Goal: Task Accomplishment & Management: Complete application form

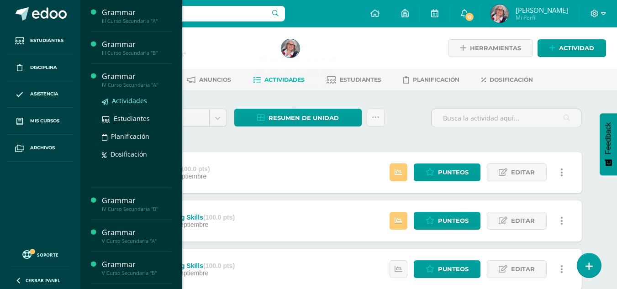
click at [136, 100] on span "Actividades" at bounding box center [129, 100] width 35 height 9
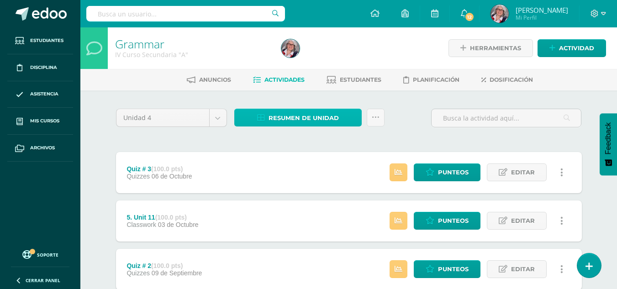
click at [308, 115] on span "Resumen de unidad" at bounding box center [303, 118] width 70 height 17
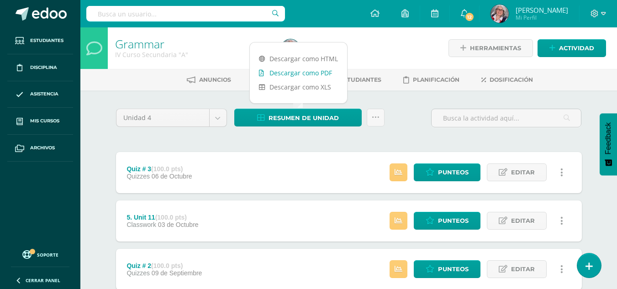
click at [303, 72] on link "Descargar como PDF" at bounding box center [298, 73] width 97 height 14
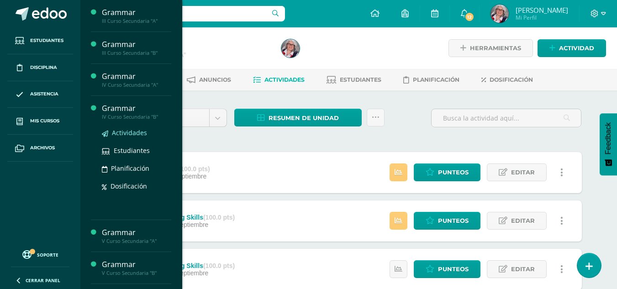
click at [132, 132] on span "Actividades" at bounding box center [129, 132] width 35 height 9
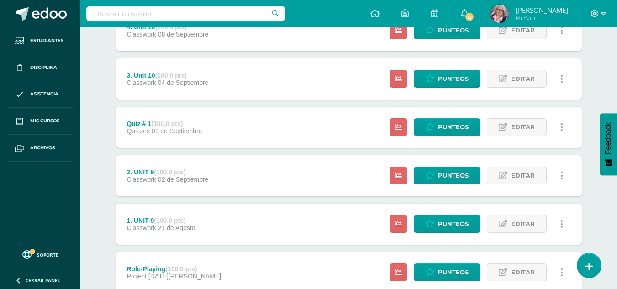
scroll to position [352, 0]
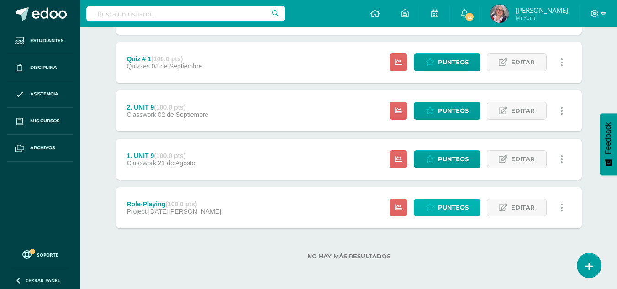
click at [446, 212] on span "Punteos" at bounding box center [453, 207] width 31 height 17
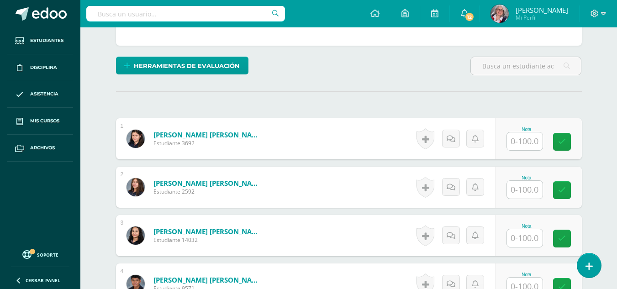
scroll to position [208, 0]
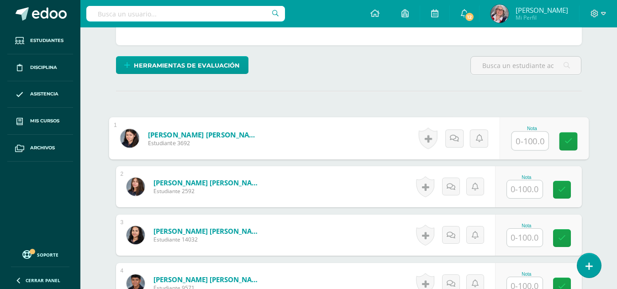
click at [534, 144] on input "text" at bounding box center [529, 141] width 37 height 18
type input "100"
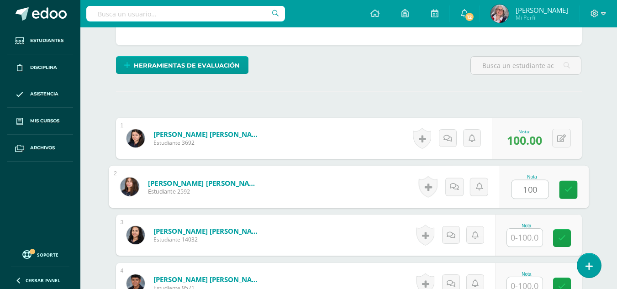
type input "100"
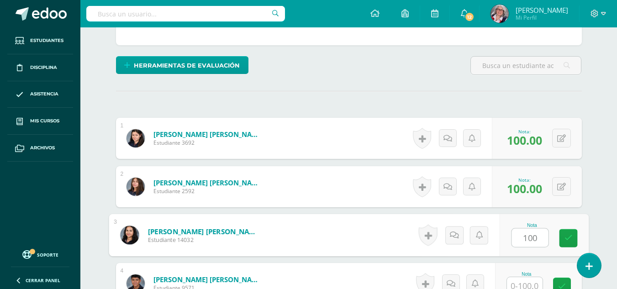
type input "100"
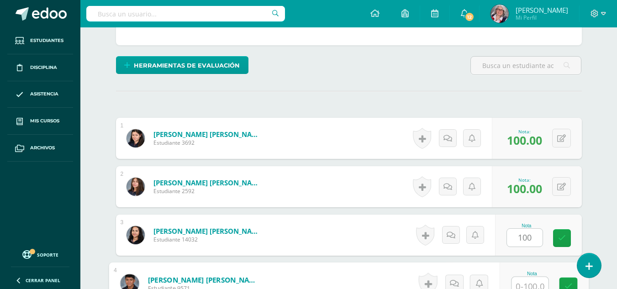
scroll to position [214, 0]
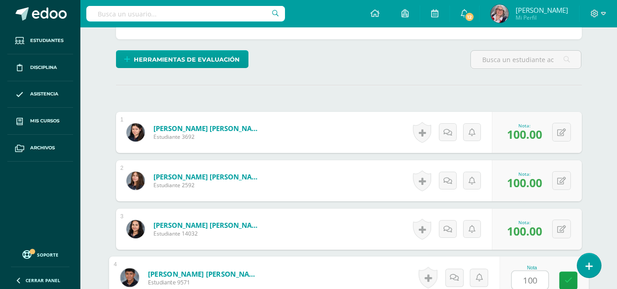
type input "100"
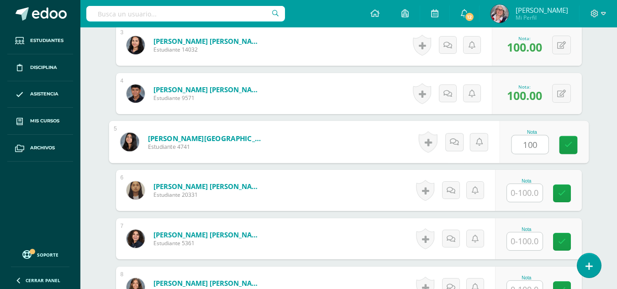
type input "100"
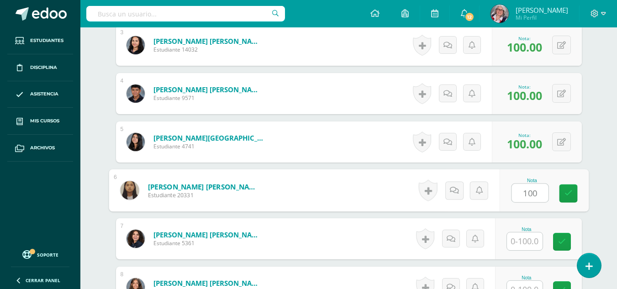
type input "100"
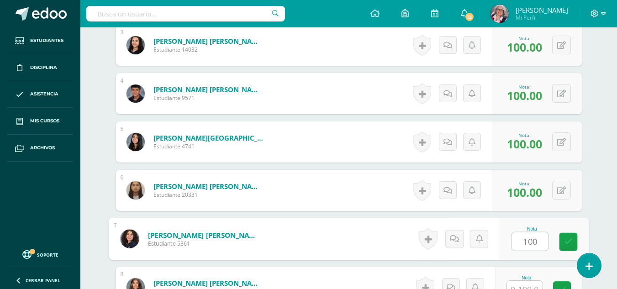
type input "100"
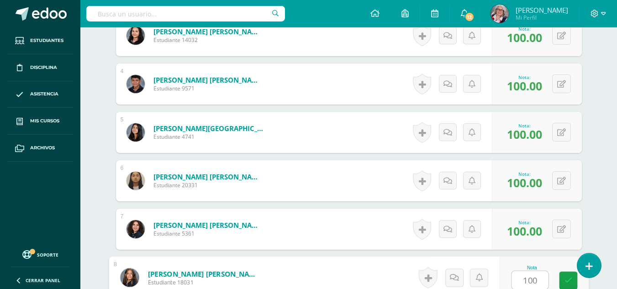
type input "100"
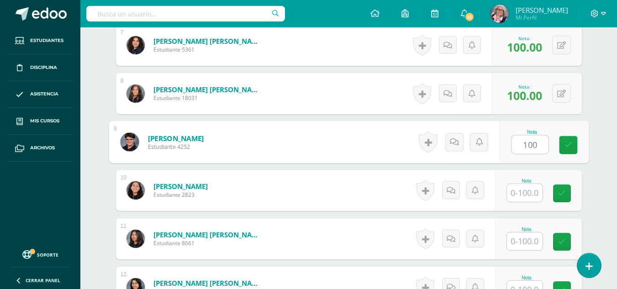
type input "100"
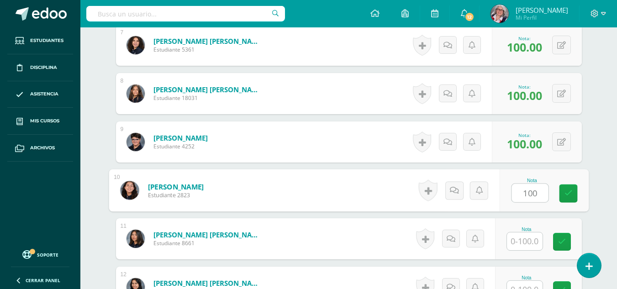
type input "100"
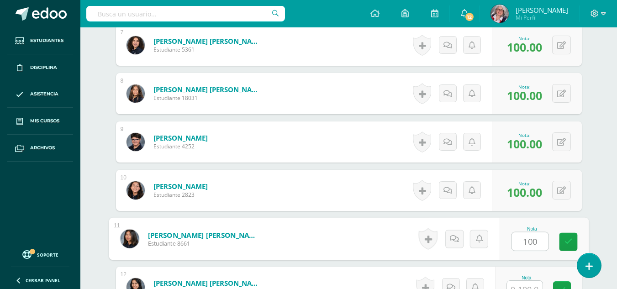
type input "100"
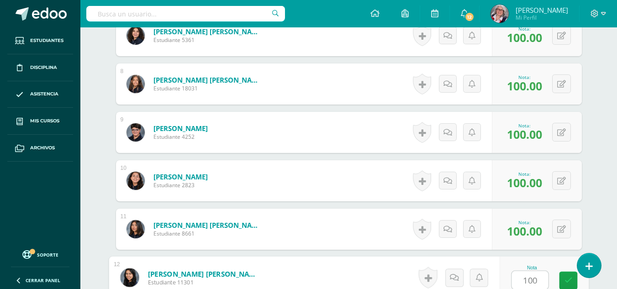
type input "100"
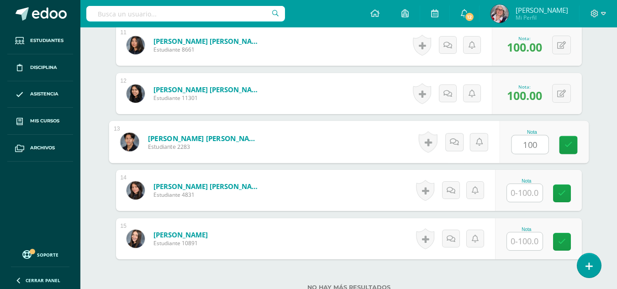
type input "100"
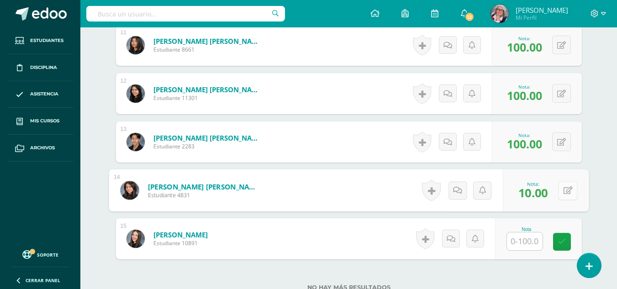
click at [560, 190] on button at bounding box center [567, 190] width 19 height 19
type input "100"
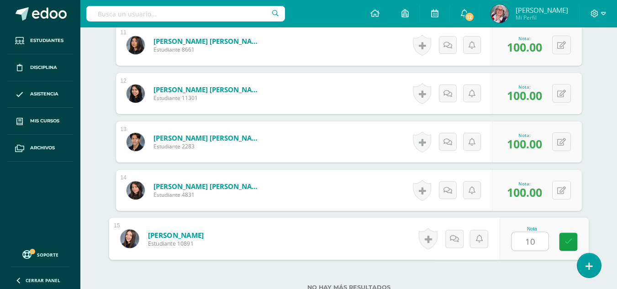
type input "100"
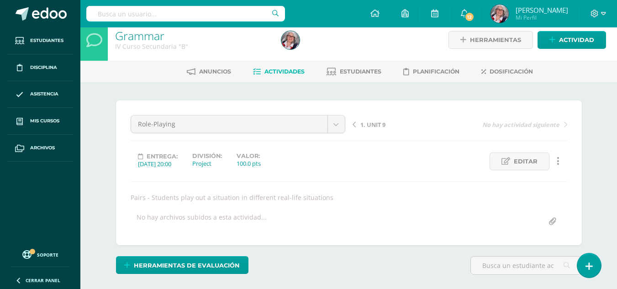
scroll to position [0, 0]
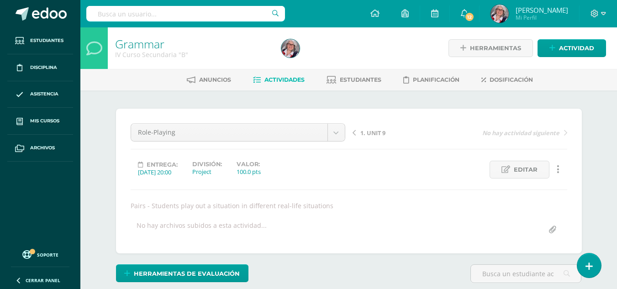
click at [371, 136] on span "1. UNIT 9" at bounding box center [372, 133] width 25 height 8
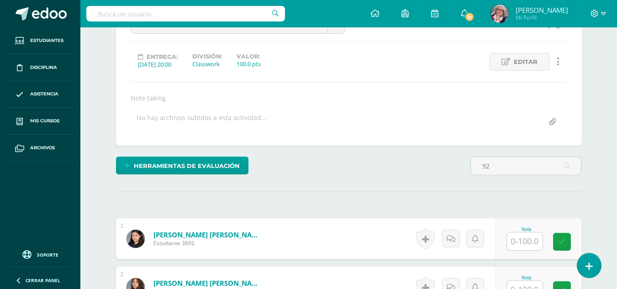
scroll to position [108, 0]
type input "9"
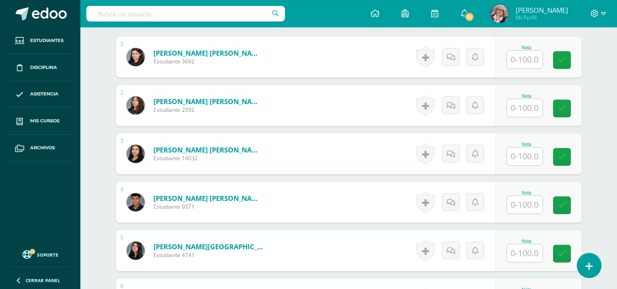
scroll to position [290, 0]
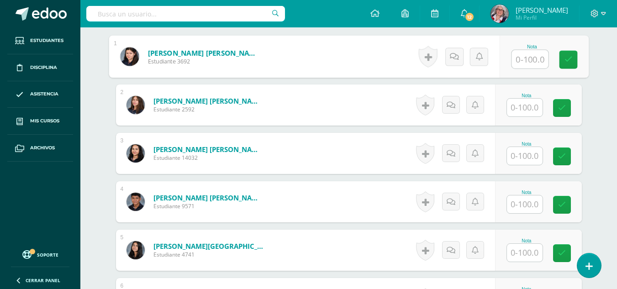
click at [527, 59] on input "text" at bounding box center [529, 59] width 37 height 18
type input "92"
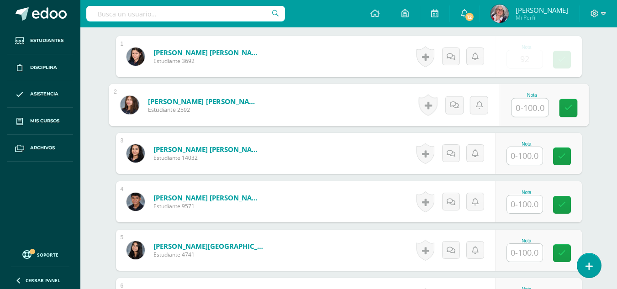
scroll to position [290, 0]
type input "91"
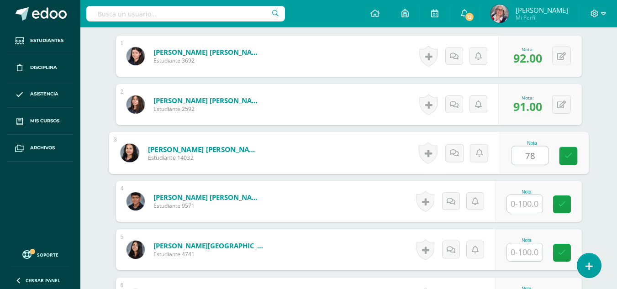
type input "78"
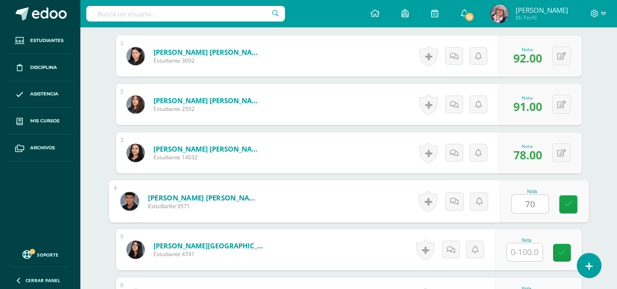
type input "70"
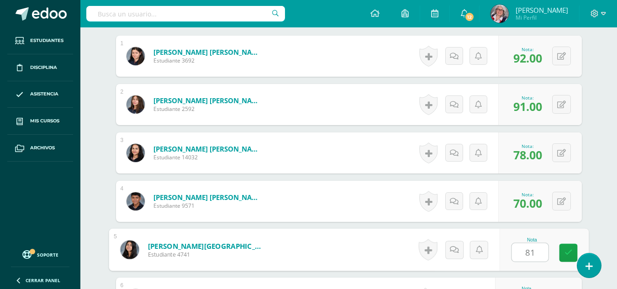
type input "81"
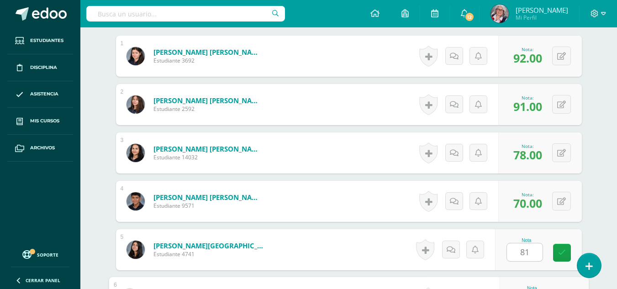
scroll to position [446, 0]
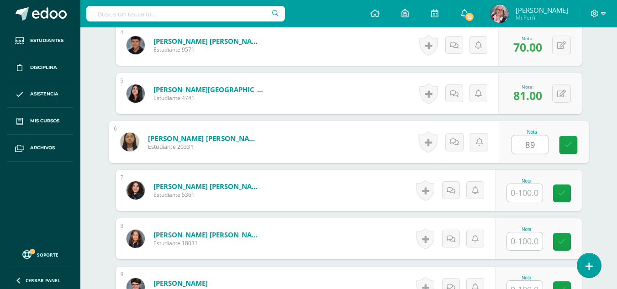
type input "89"
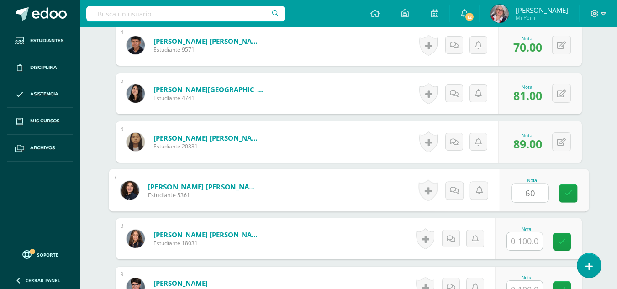
type input "60"
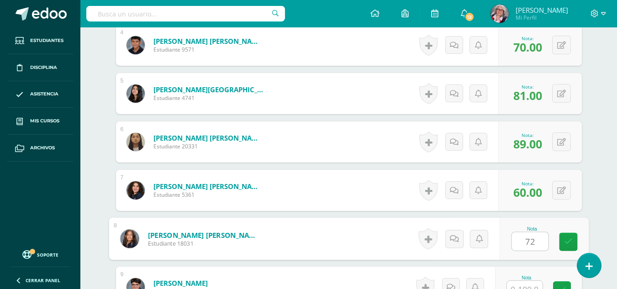
type input "72"
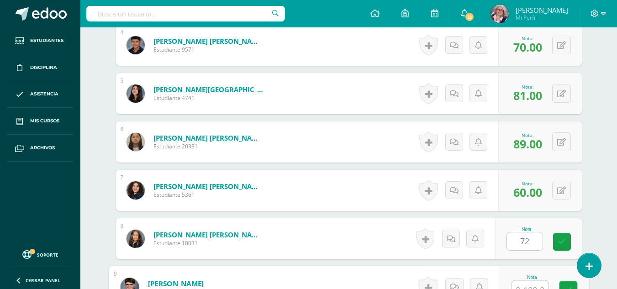
scroll to position [456, 0]
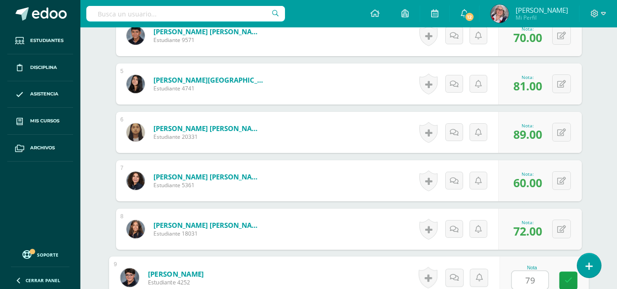
type input "79"
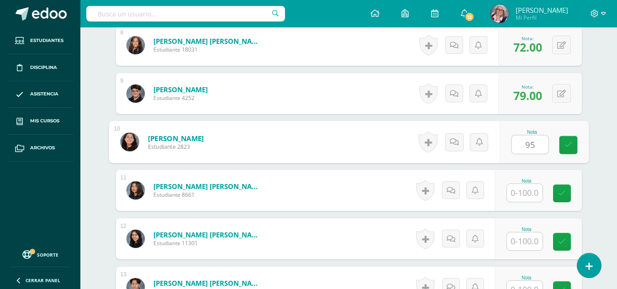
type input "95"
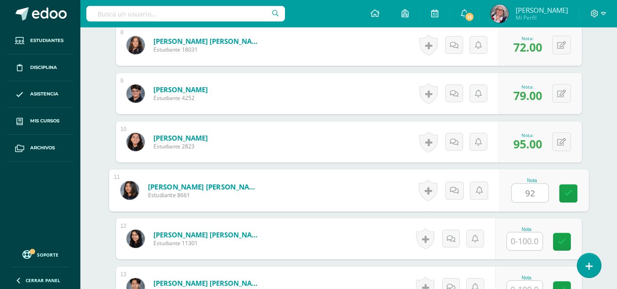
type input "92"
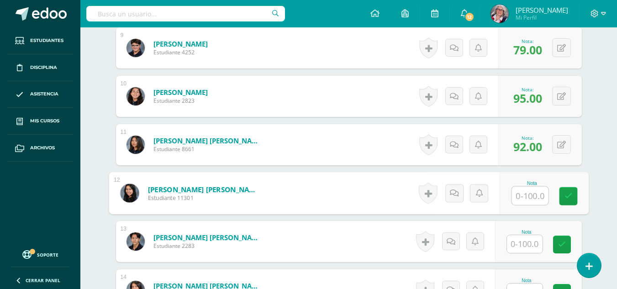
scroll to position [686, 0]
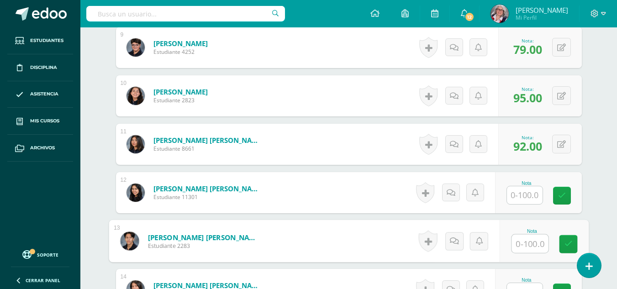
click at [529, 241] on input "text" at bounding box center [529, 244] width 37 height 18
type input "88"
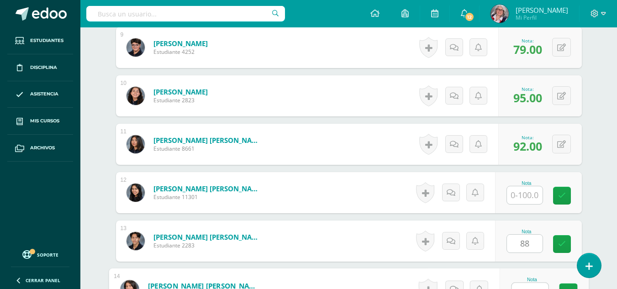
scroll to position [698, 0]
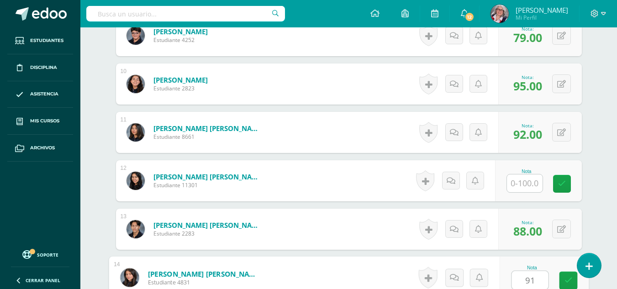
type input "91"
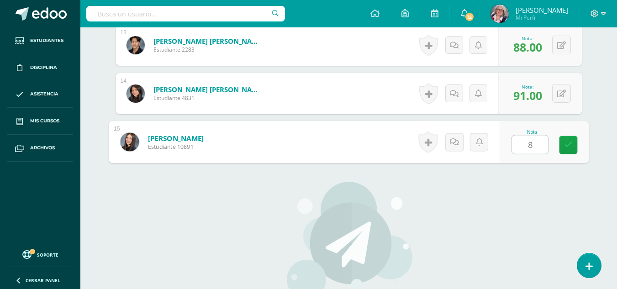
type input "82"
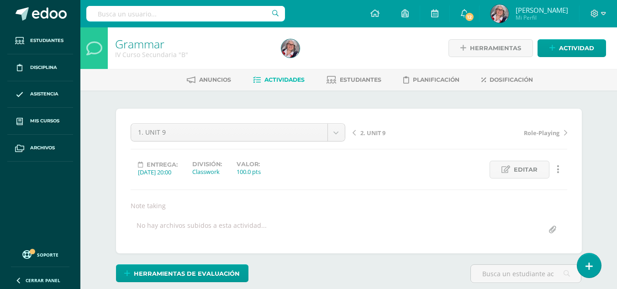
scroll to position [250, 0]
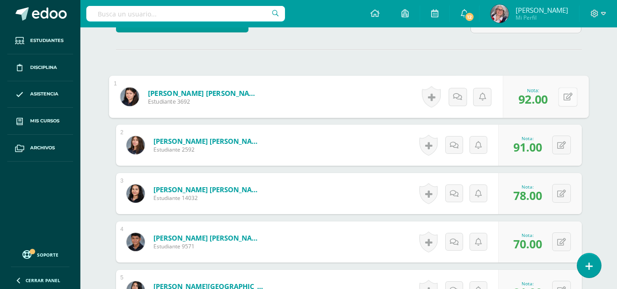
click at [559, 100] on button at bounding box center [567, 96] width 19 height 19
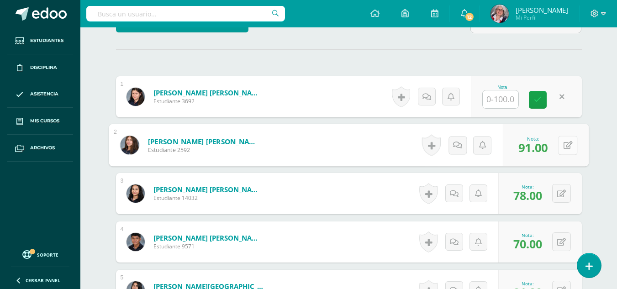
click at [560, 146] on button at bounding box center [567, 145] width 19 height 19
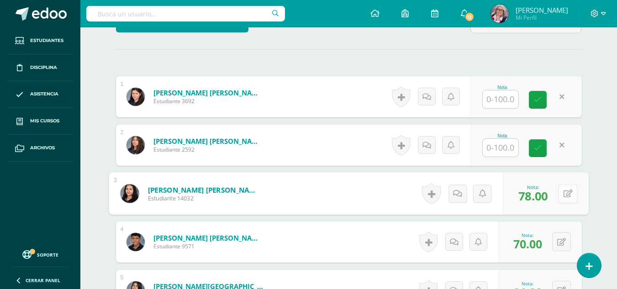
click at [559, 196] on button at bounding box center [567, 193] width 19 height 19
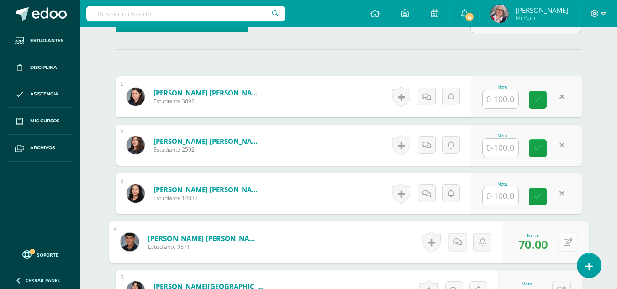
click at [560, 242] on button at bounding box center [567, 241] width 19 height 19
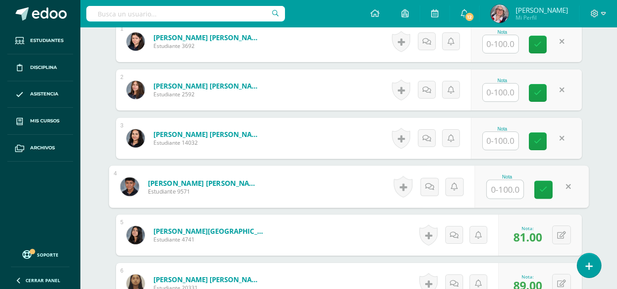
scroll to position [352, 0]
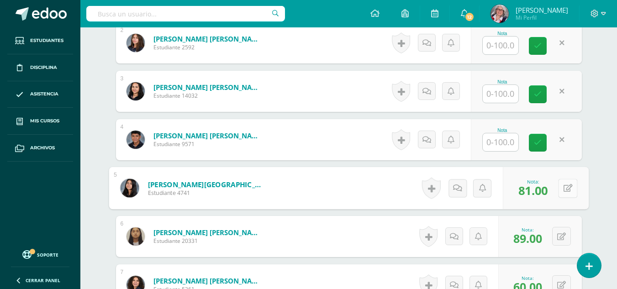
click at [562, 189] on button at bounding box center [567, 187] width 19 height 19
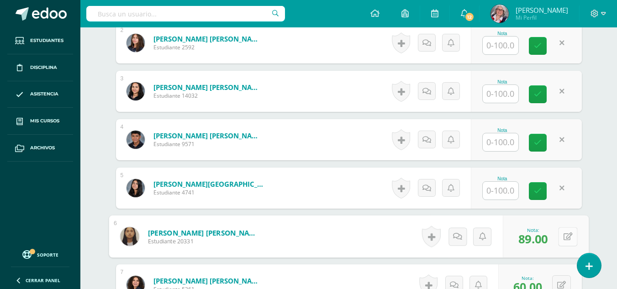
click at [561, 233] on button at bounding box center [567, 236] width 19 height 19
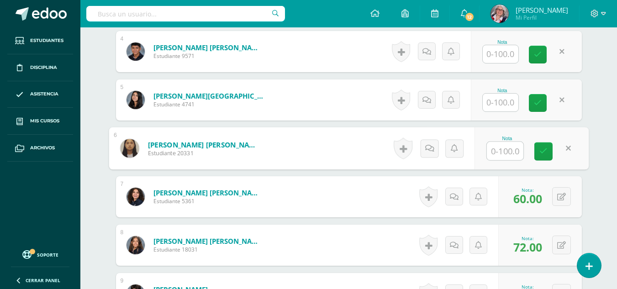
scroll to position [441, 0]
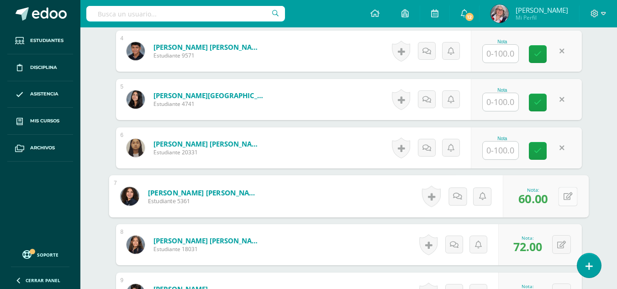
click at [563, 194] on icon at bounding box center [567, 196] width 9 height 8
click at [556, 247] on div "0 Logros Logros obtenidos Aún no hay logros agregados Nota: 72.00" at bounding box center [540, 244] width 84 height 41
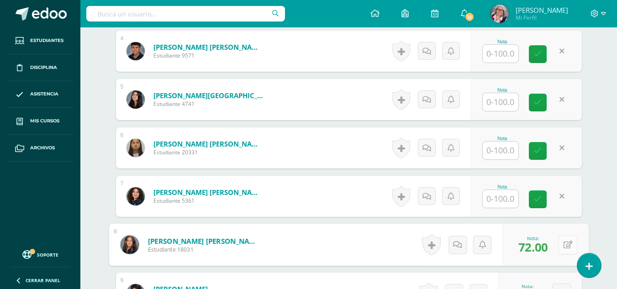
click at [572, 241] on icon at bounding box center [567, 245] width 9 height 8
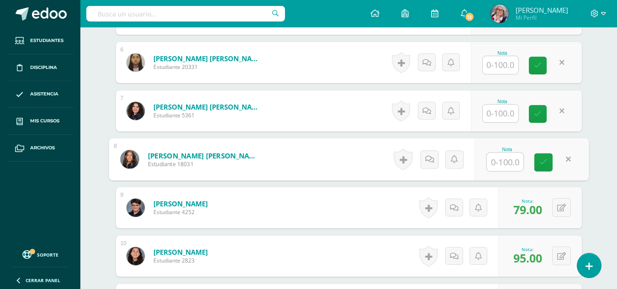
scroll to position [534, 0]
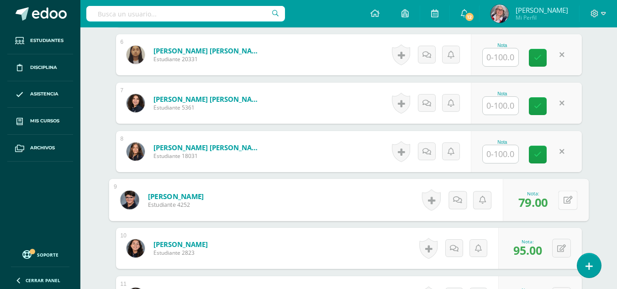
click at [563, 200] on icon at bounding box center [567, 200] width 9 height 8
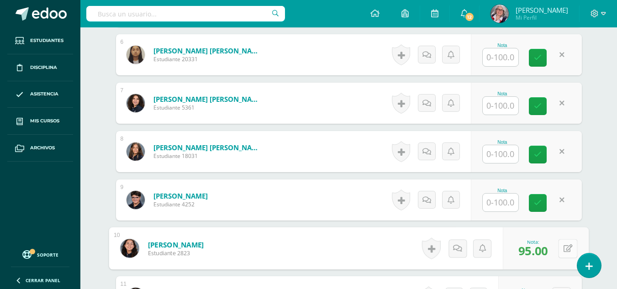
click at [563, 249] on icon at bounding box center [567, 248] width 9 height 8
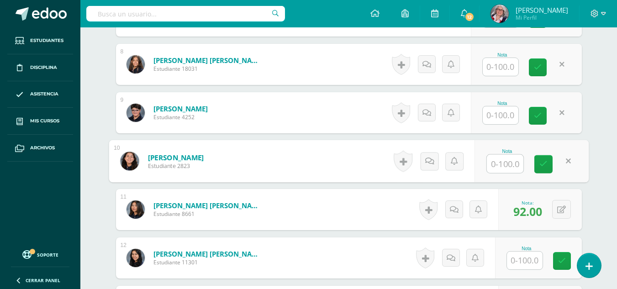
scroll to position [624, 0]
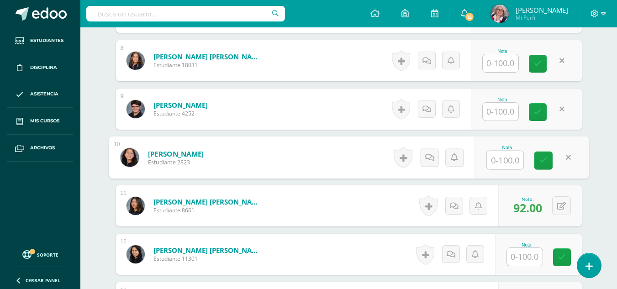
click at [563, 249] on link at bounding box center [562, 257] width 18 height 18
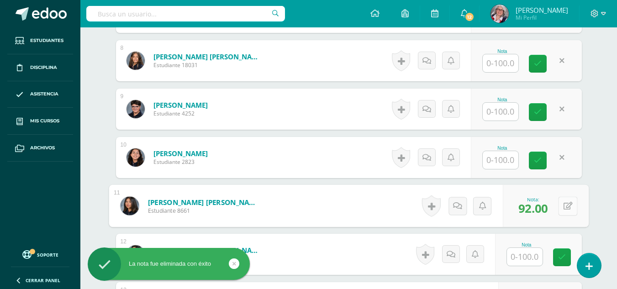
click at [561, 210] on button at bounding box center [567, 205] width 19 height 19
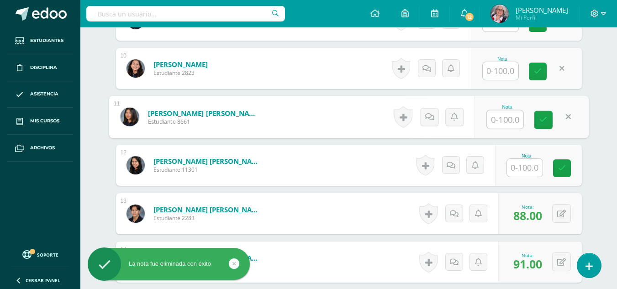
scroll to position [714, 0]
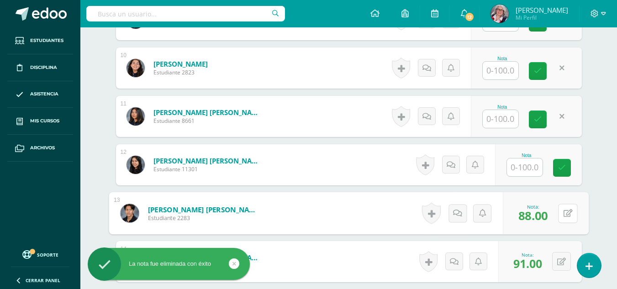
click at [561, 210] on button at bounding box center [567, 213] width 19 height 19
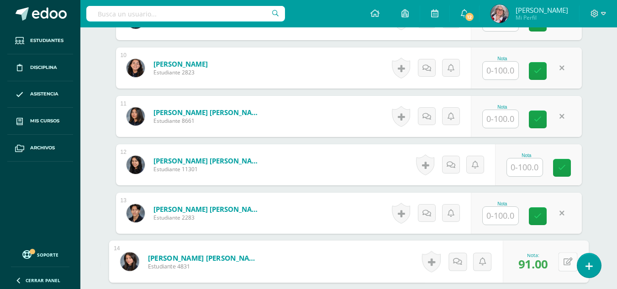
click at [559, 263] on button at bounding box center [567, 261] width 19 height 19
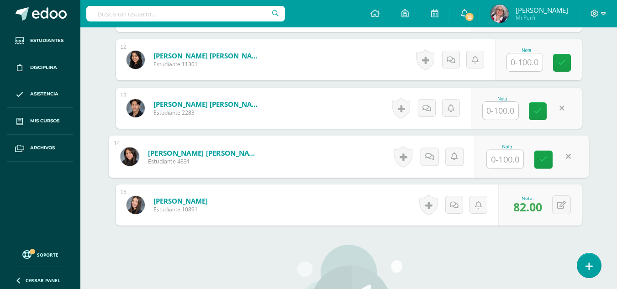
scroll to position [819, 0]
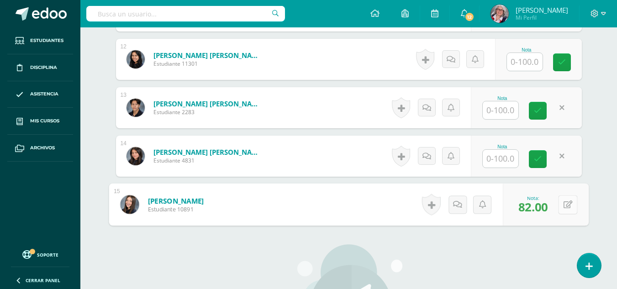
click at [564, 201] on icon at bounding box center [567, 204] width 9 height 8
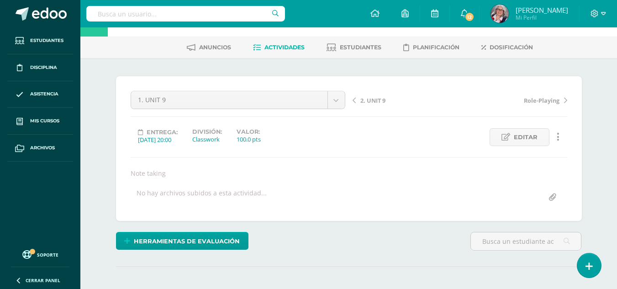
scroll to position [30, 0]
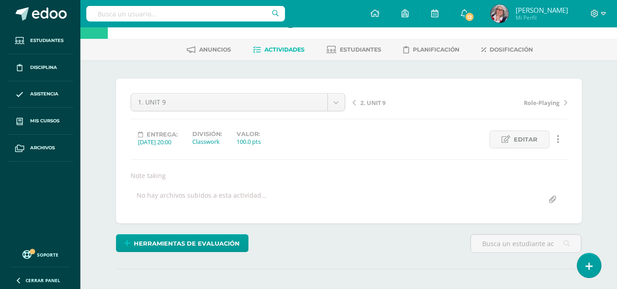
click at [368, 102] on span "2. UNIT 9" at bounding box center [372, 103] width 25 height 8
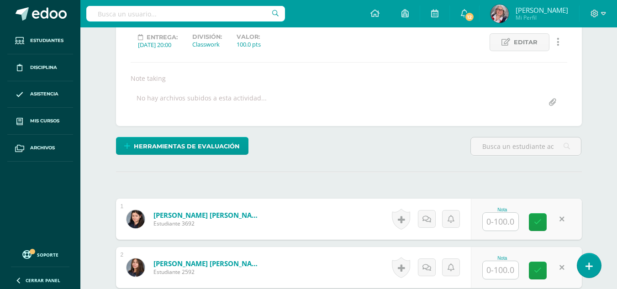
scroll to position [142, 0]
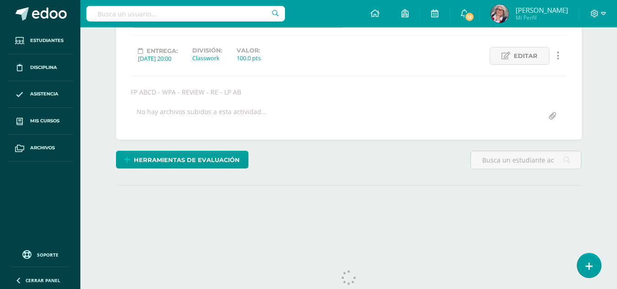
click at [442, 241] on div "¿Estás seguro que quieres eliminar esta actividad? Esto borrará la actividad y …" at bounding box center [349, 117] width 502 height 280
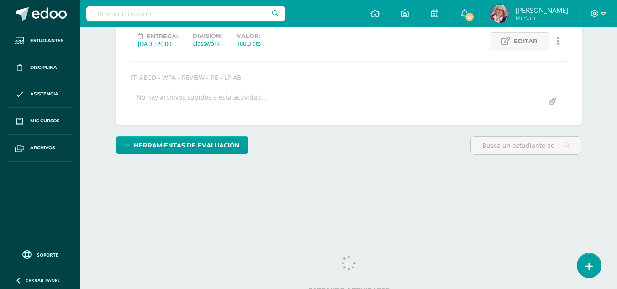
scroll to position [136, 0]
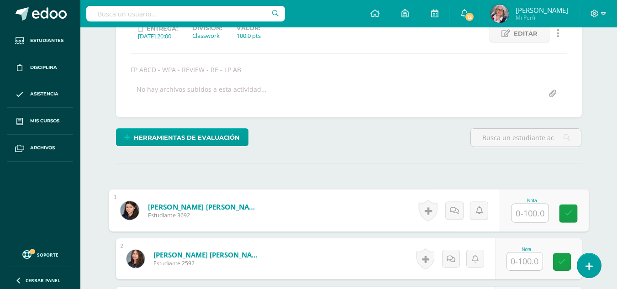
click at [523, 210] on input "text" at bounding box center [529, 213] width 37 height 18
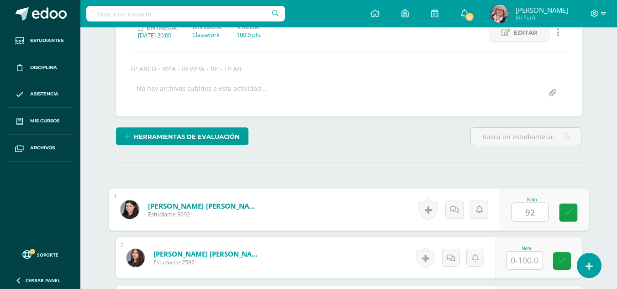
type input "92"
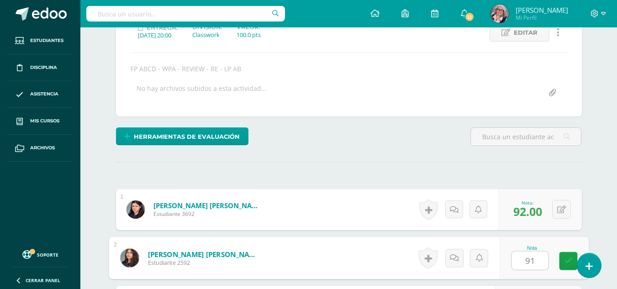
type input "91"
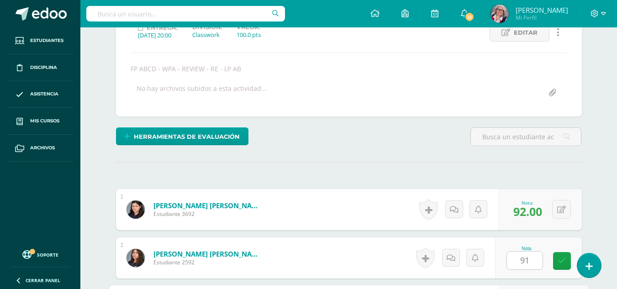
scroll to position [301, 0]
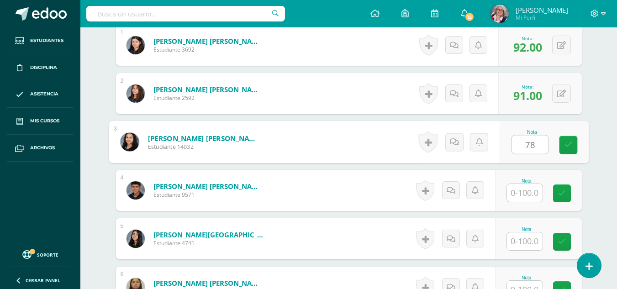
type input "78"
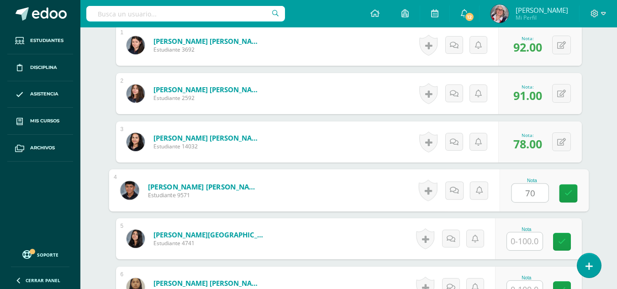
type input "70"
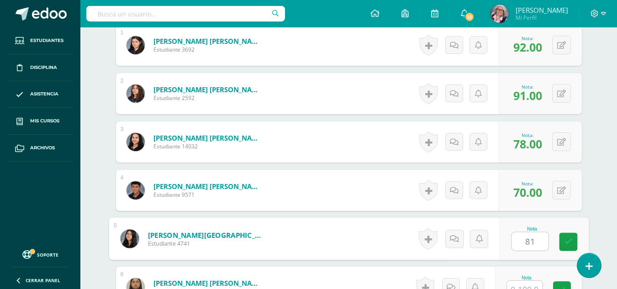
type input "81"
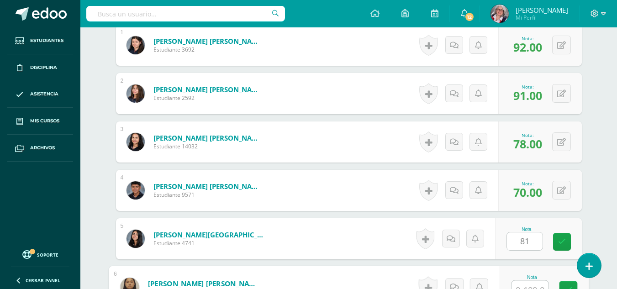
scroll to position [311, 0]
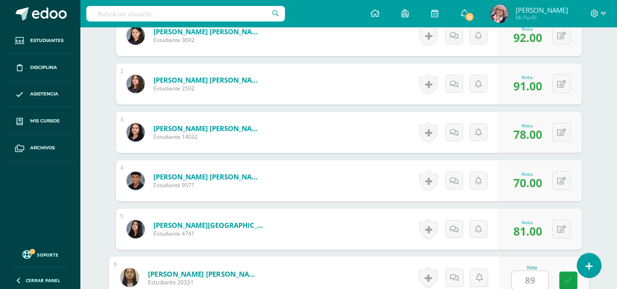
type input "89"
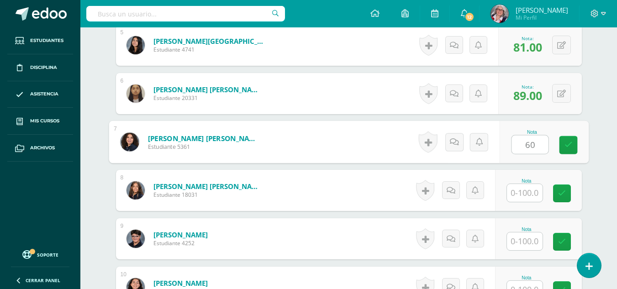
type input "60"
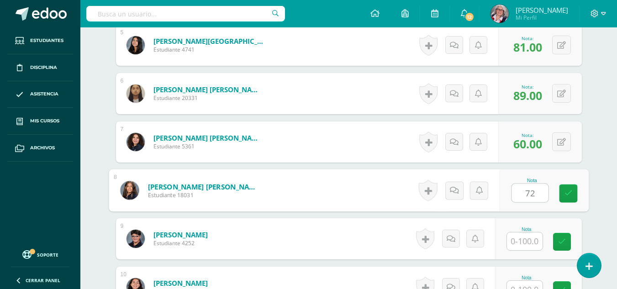
type input "72"
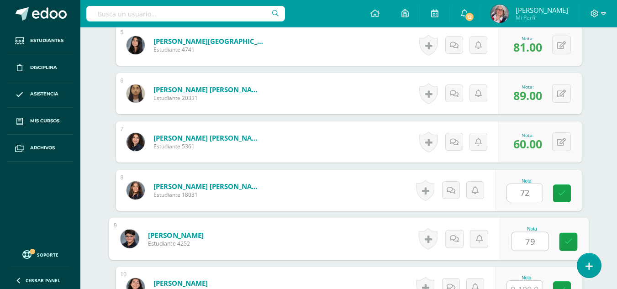
type input "79"
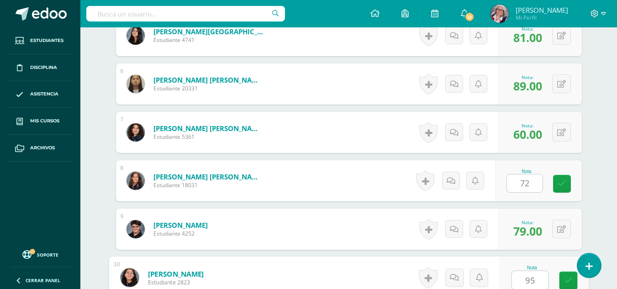
type input "95"
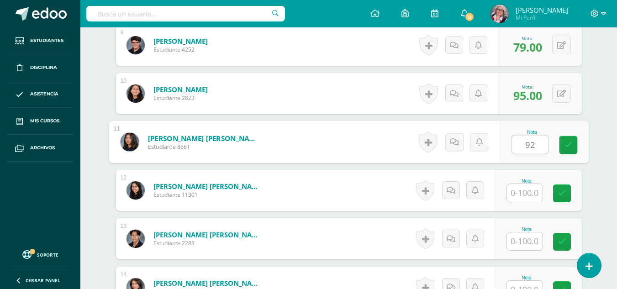
type input "92"
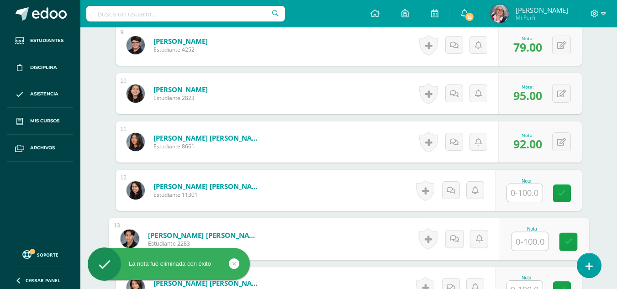
click at [532, 238] on input "text" at bounding box center [529, 241] width 37 height 18
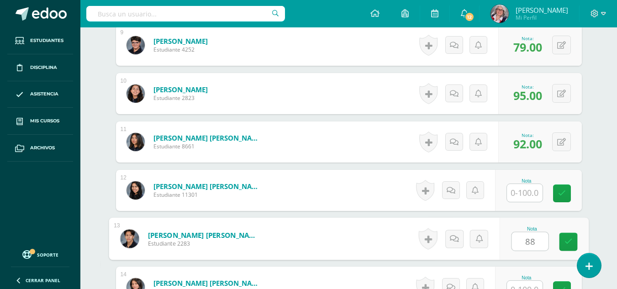
type input "88"
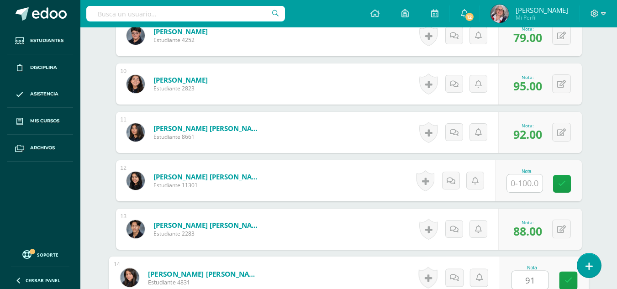
type input "91"
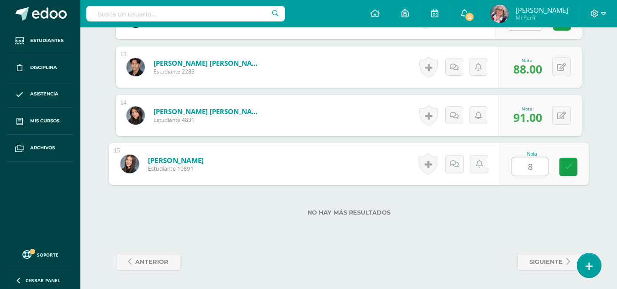
type input "82"
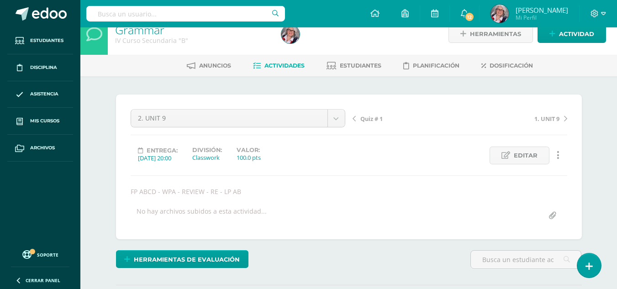
scroll to position [0, 0]
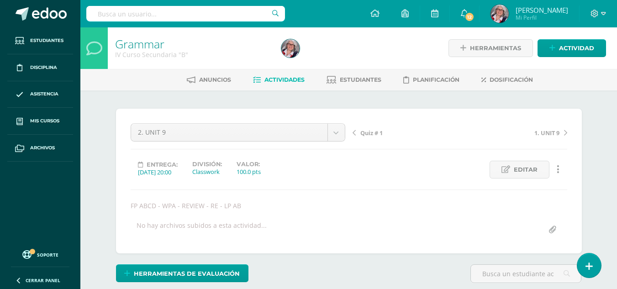
click at [365, 130] on span "Quiz # 1" at bounding box center [371, 133] width 22 height 8
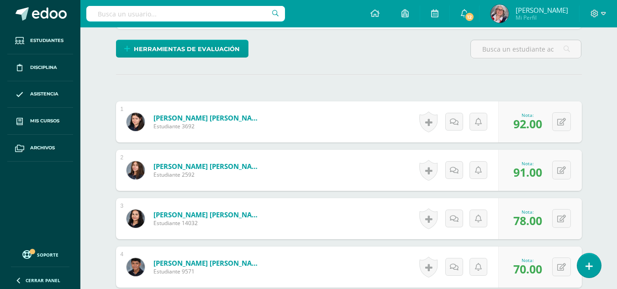
scroll to position [248, 0]
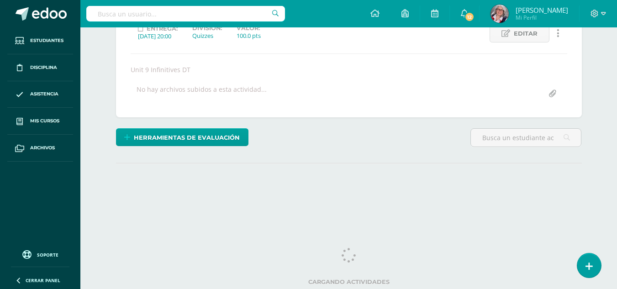
scroll to position [135, 0]
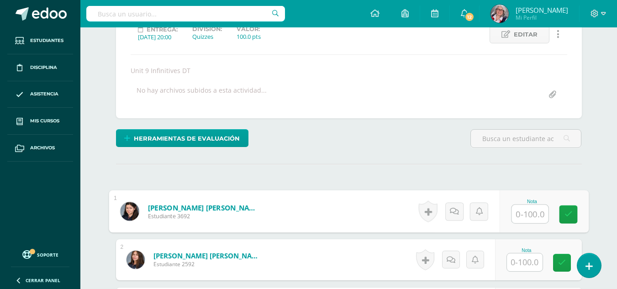
click at [523, 217] on input "text" at bounding box center [529, 214] width 37 height 18
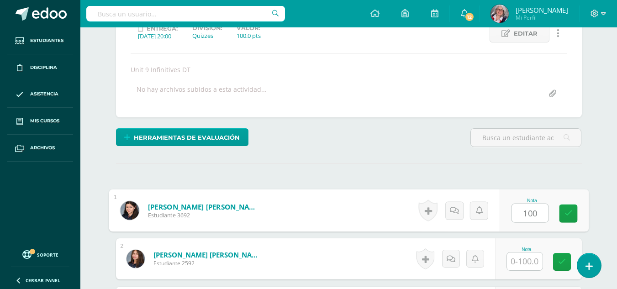
type input "100"
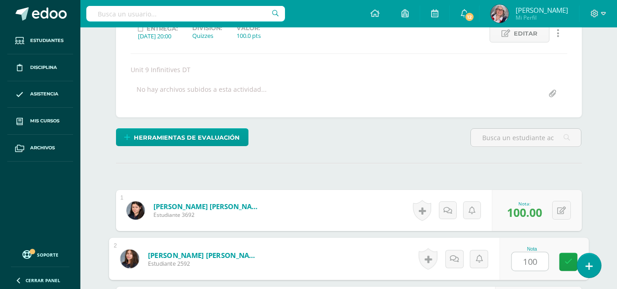
type input "100"
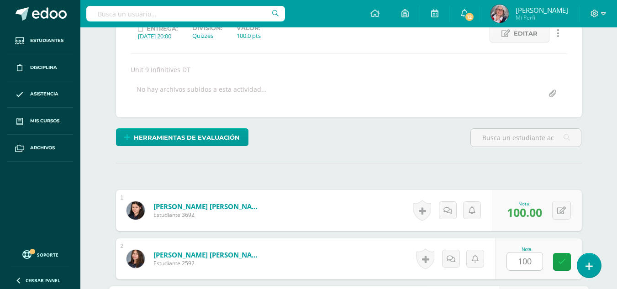
scroll to position [301, 0]
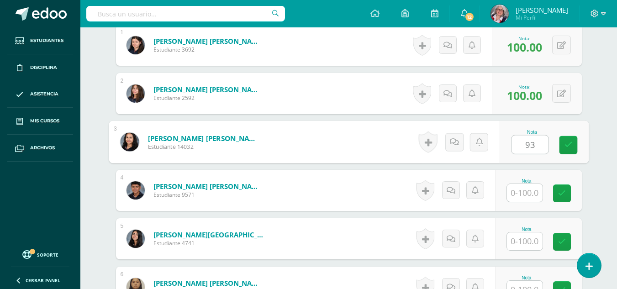
type input "93"
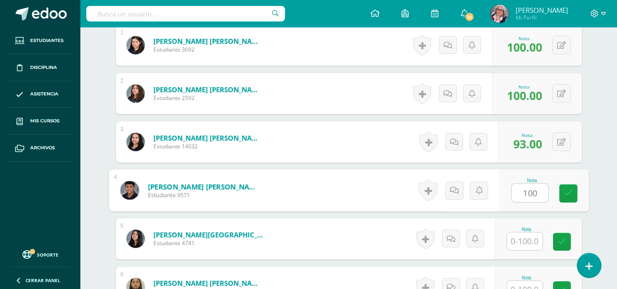
type input "100"
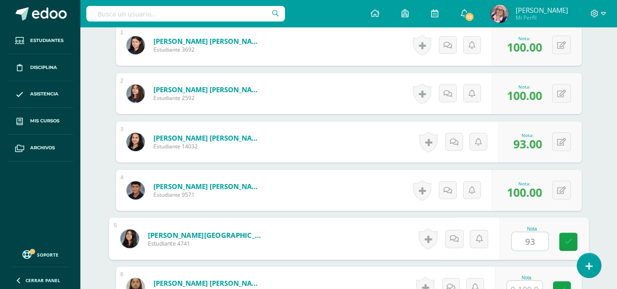
type input "93"
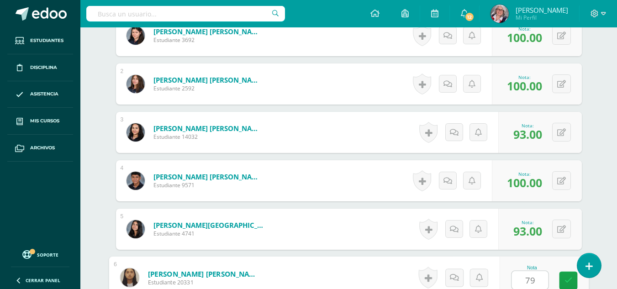
type input "79"
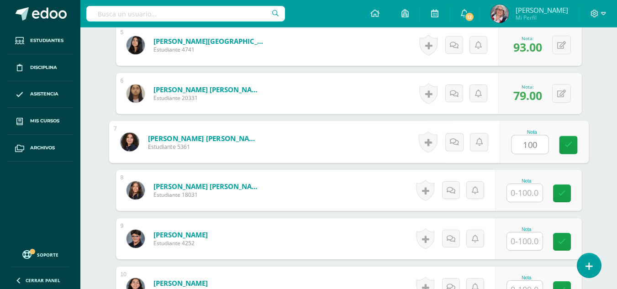
type input "100"
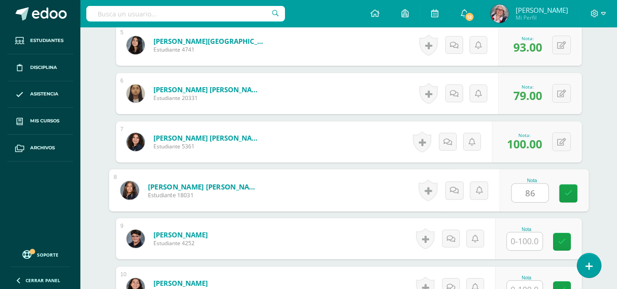
type input "86"
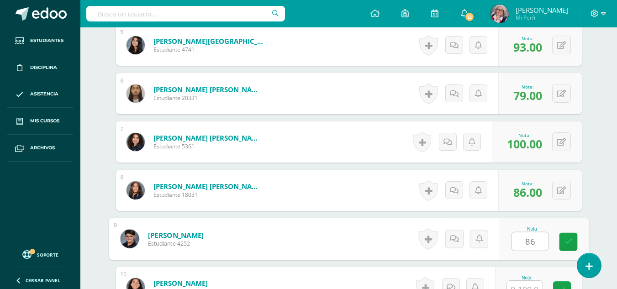
type input "86"
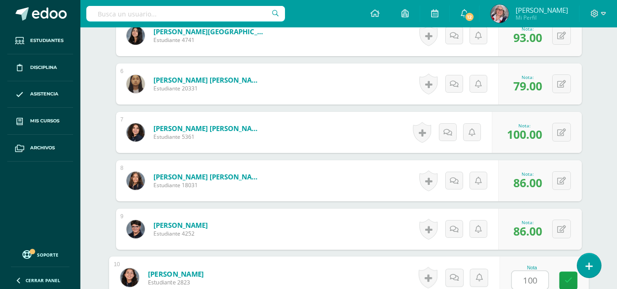
type input "100"
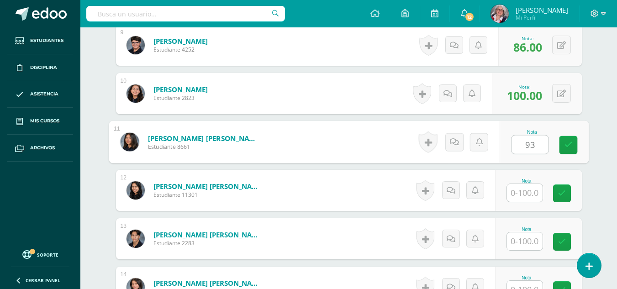
type input "93"
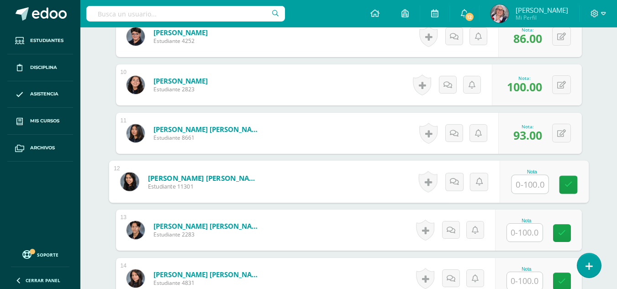
scroll to position [698, 0]
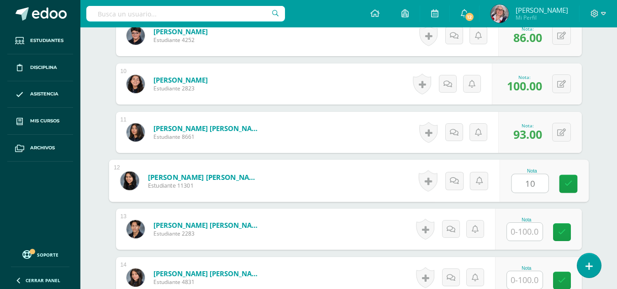
type input "1"
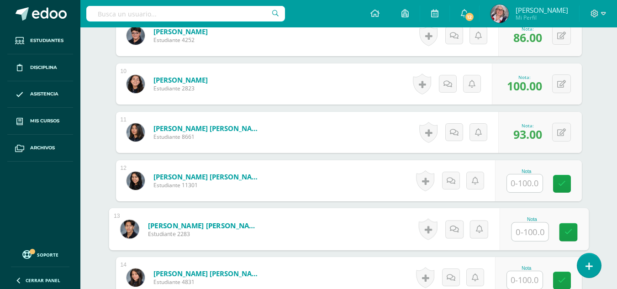
click at [529, 230] on input "text" at bounding box center [529, 232] width 37 height 18
type input "100"
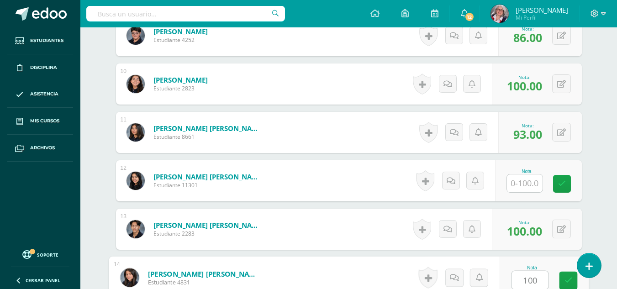
type input "100"
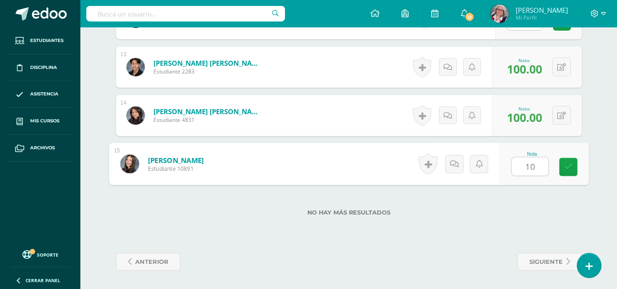
type input "100"
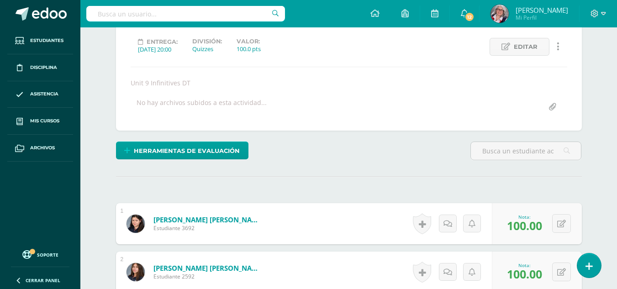
scroll to position [0, 0]
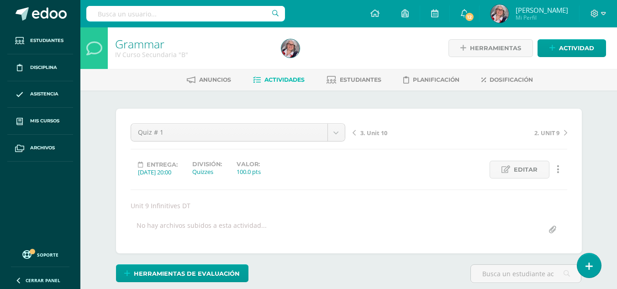
click at [380, 131] on span "3. Unit 10" at bounding box center [373, 133] width 27 height 8
drag, startPoint x: 0, startPoint y: 0, endPoint x: 380, endPoint y: 131, distance: 401.9
click at [380, 131] on span "4. Unit 10" at bounding box center [373, 133] width 27 height 8
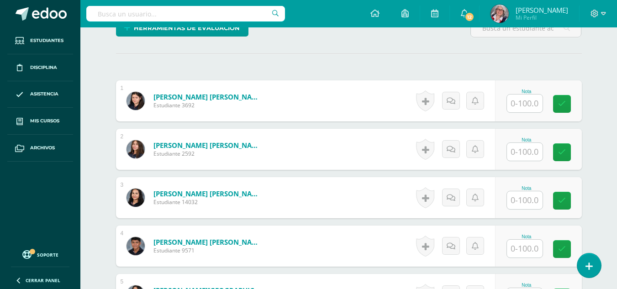
scroll to position [243, 0]
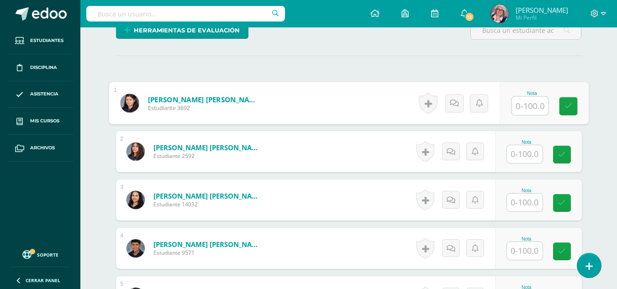
click at [531, 105] on input "text" at bounding box center [529, 106] width 37 height 18
type input "1"
type input "88"
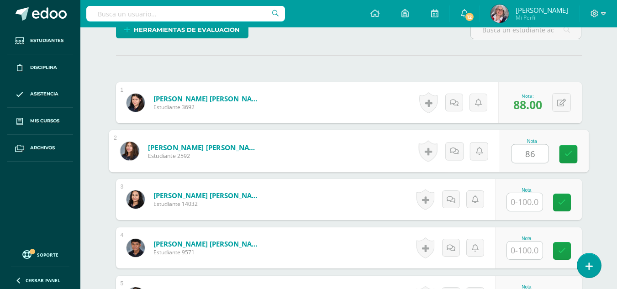
type input "86"
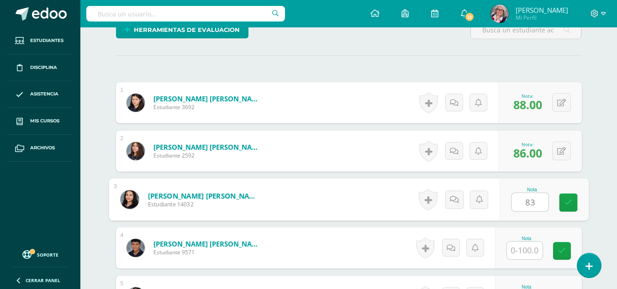
type input "83"
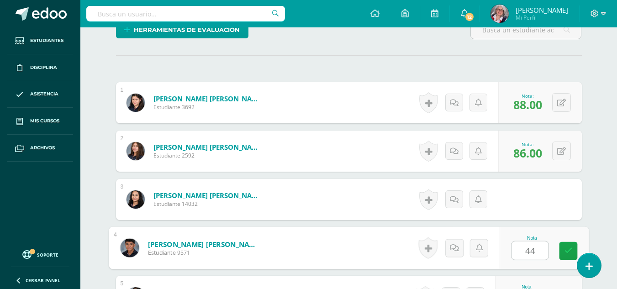
type input "44"
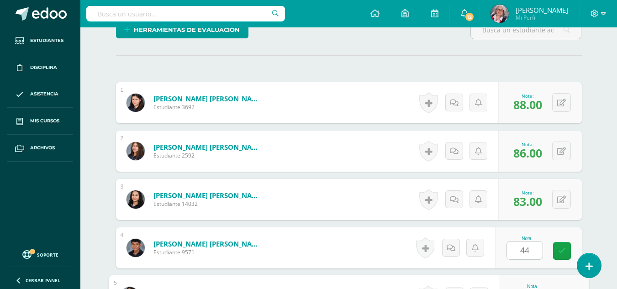
scroll to position [398, 0]
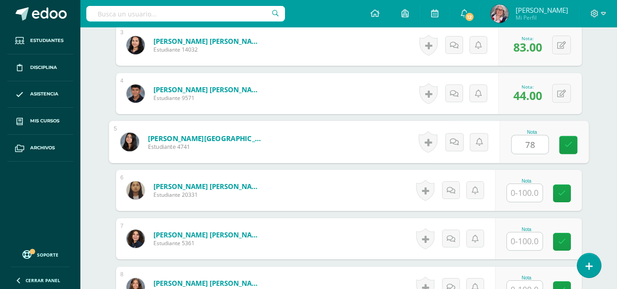
type input "78"
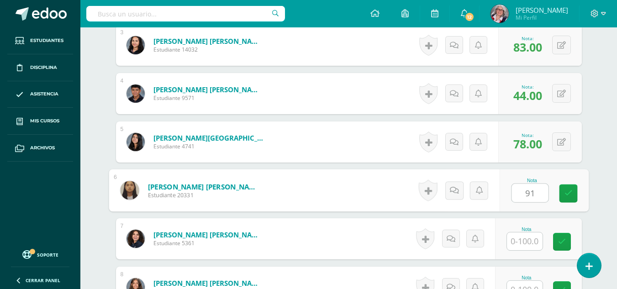
type input "91"
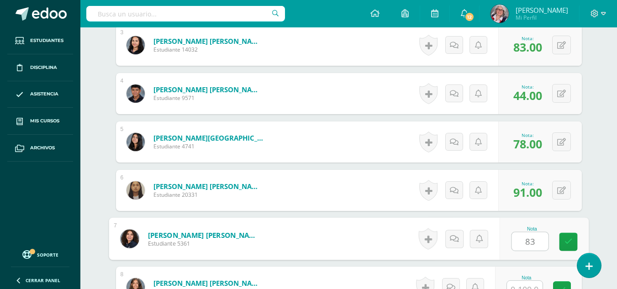
type input "83"
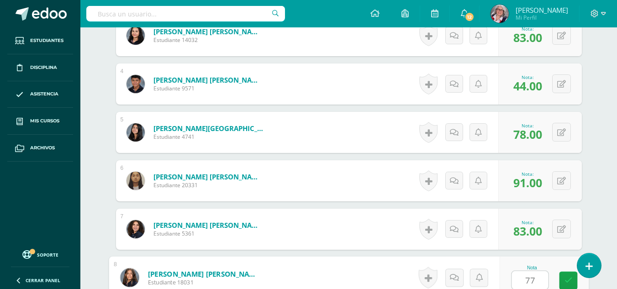
type input "77"
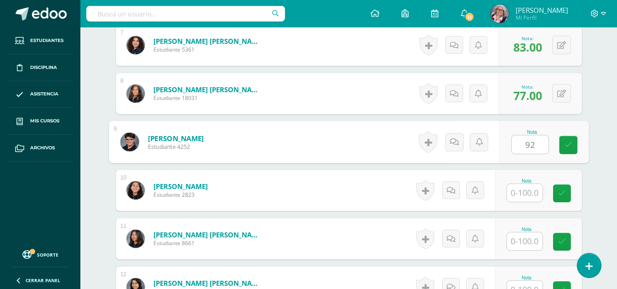
type input "92"
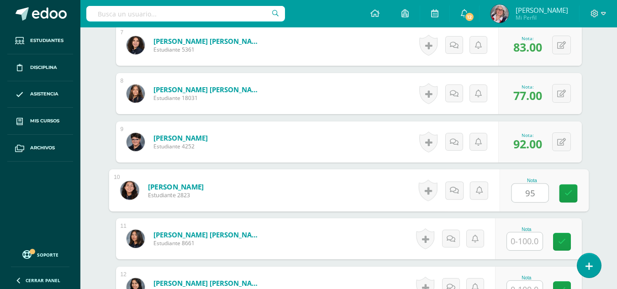
type input "95"
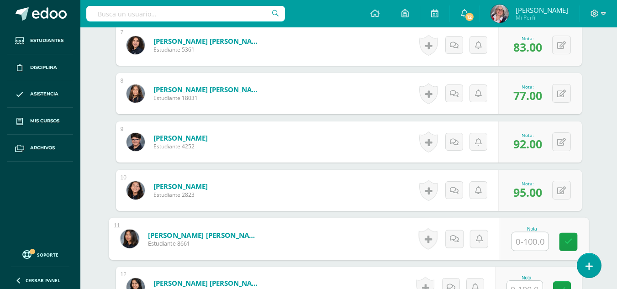
click at [524, 286] on input "text" at bounding box center [525, 290] width 36 height 18
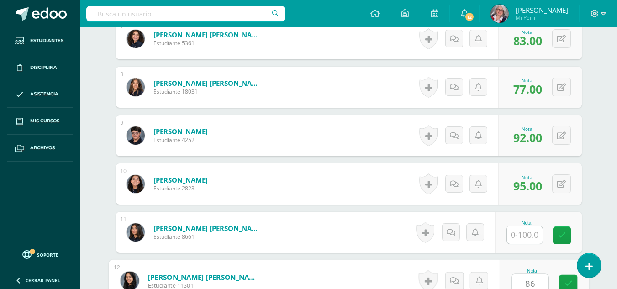
type input "86"
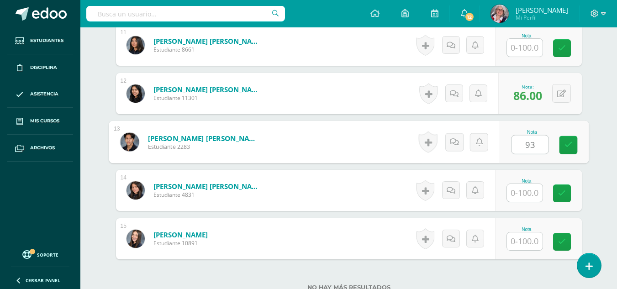
type input "93"
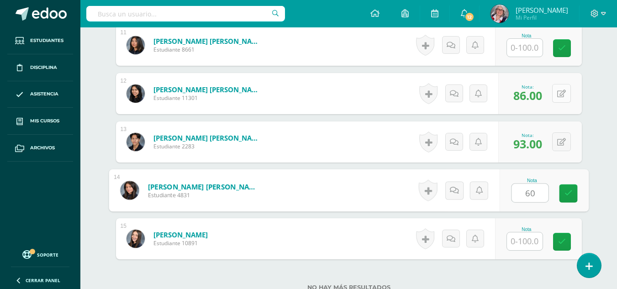
type input "60"
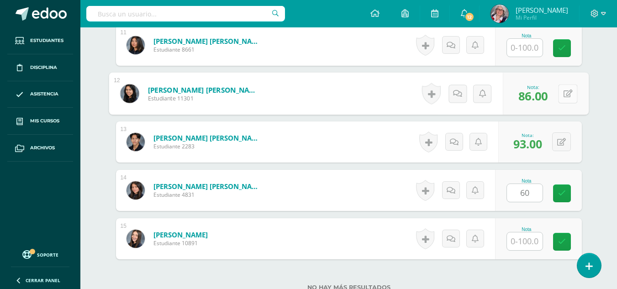
click at [562, 94] on button at bounding box center [567, 93] width 19 height 19
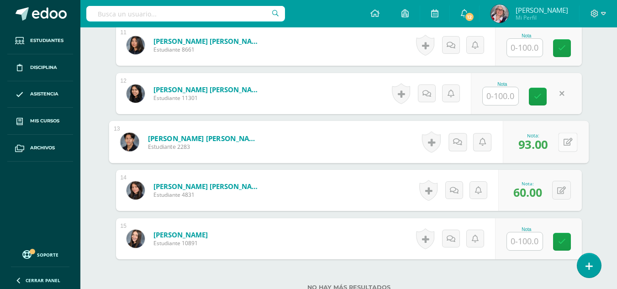
click at [561, 140] on button at bounding box center [567, 141] width 19 height 19
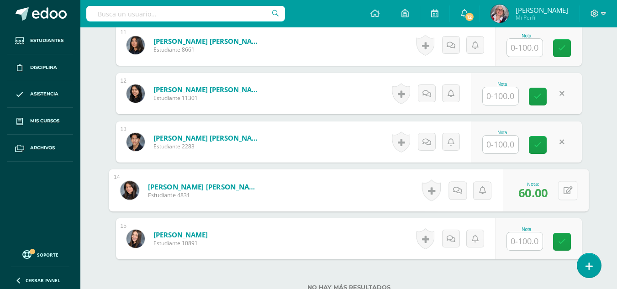
click at [562, 189] on button at bounding box center [567, 190] width 19 height 19
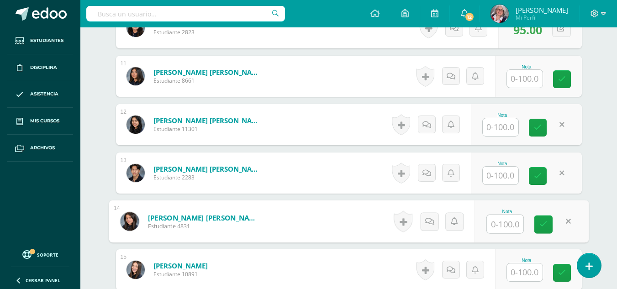
scroll to position [754, 0]
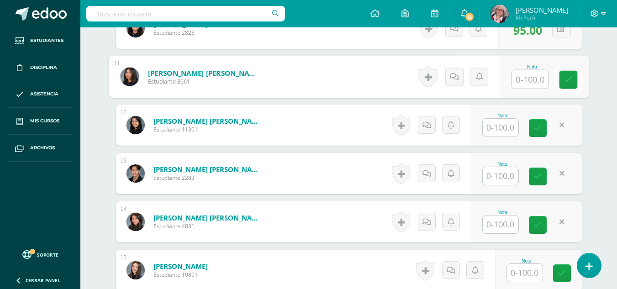
click at [528, 74] on input "text" at bounding box center [529, 79] width 37 height 18
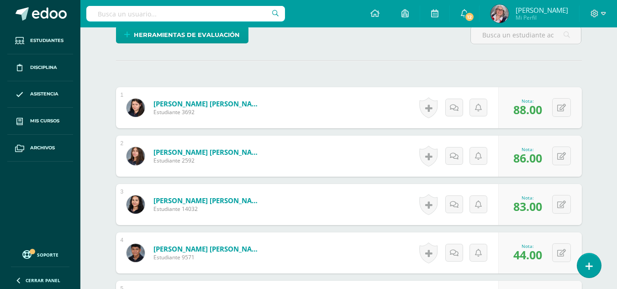
scroll to position [238, 0]
drag, startPoint x: 528, startPoint y: 74, endPoint x: 582, endPoint y: 62, distance: 55.3
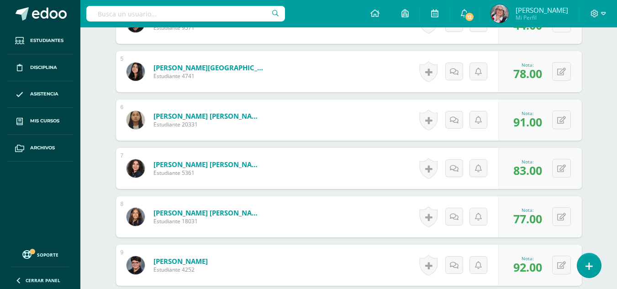
scroll to position [468, 0]
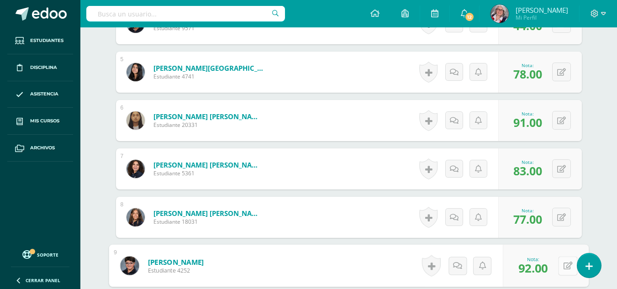
click at [558, 267] on button at bounding box center [567, 265] width 19 height 19
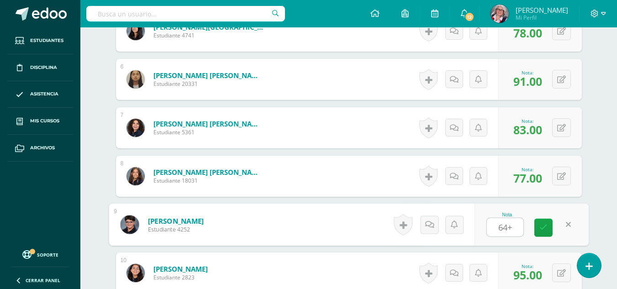
scroll to position [513, 0]
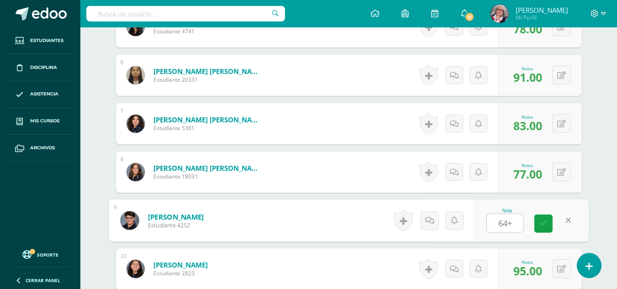
type input "64"
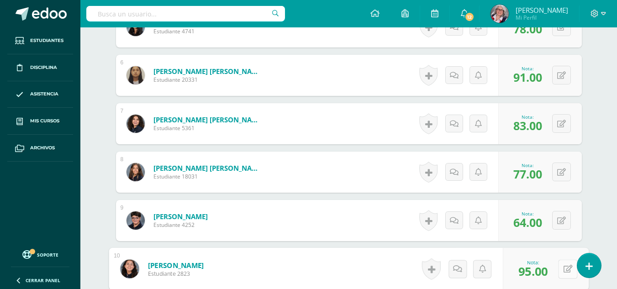
click at [559, 273] on button at bounding box center [567, 268] width 19 height 19
type input "92"
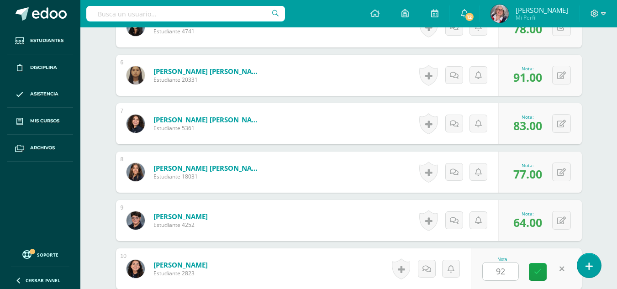
scroll to position [688, 0]
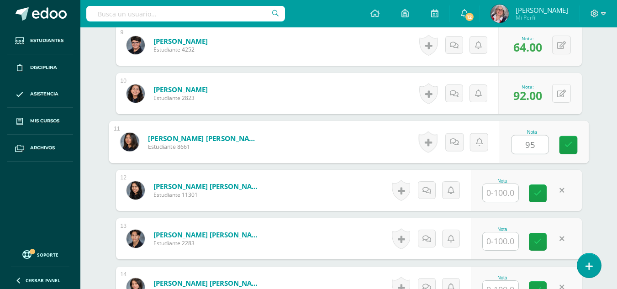
type input "95"
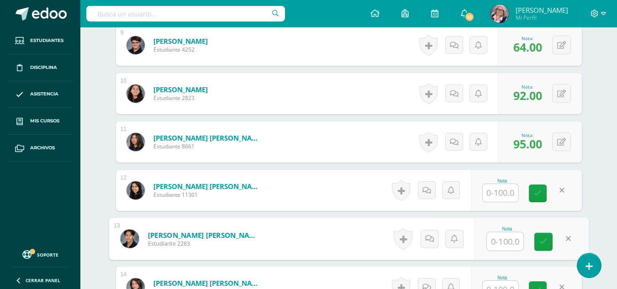
click at [510, 245] on input "text" at bounding box center [505, 241] width 37 height 18
type input "86"
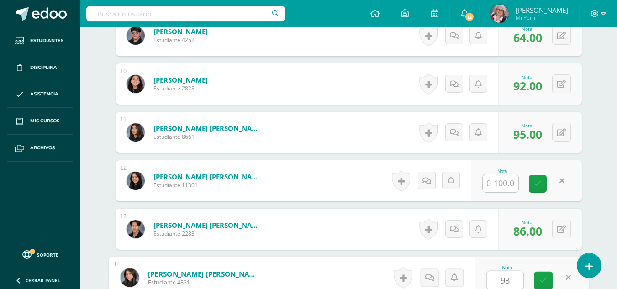
type input "93"
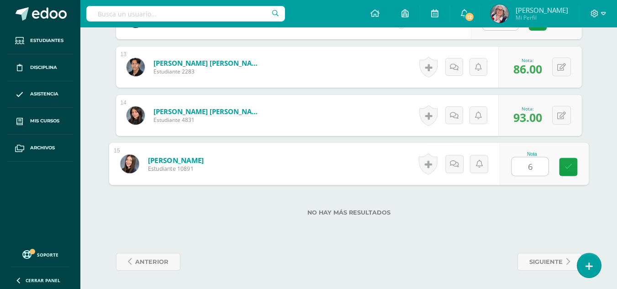
type input "60"
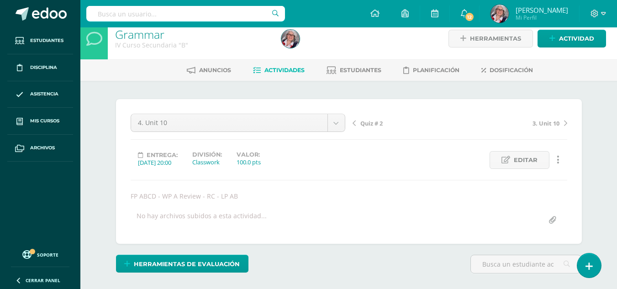
scroll to position [1, 0]
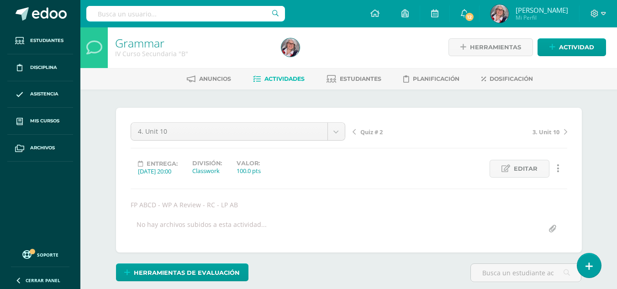
click at [375, 130] on span "Quiz # 2" at bounding box center [371, 132] width 22 height 8
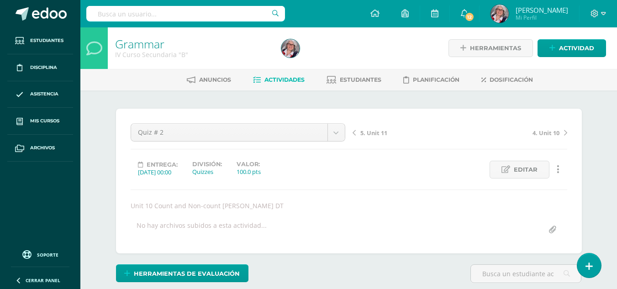
scroll to position [136, 0]
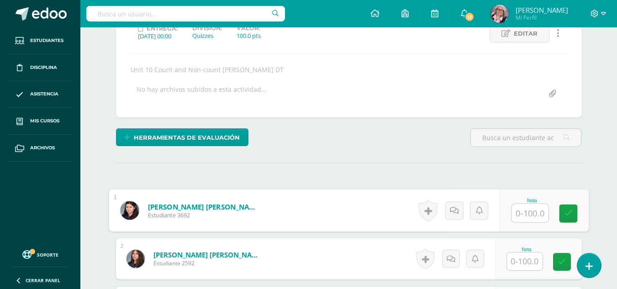
click at [524, 215] on input "text" at bounding box center [529, 213] width 37 height 18
type input "88"
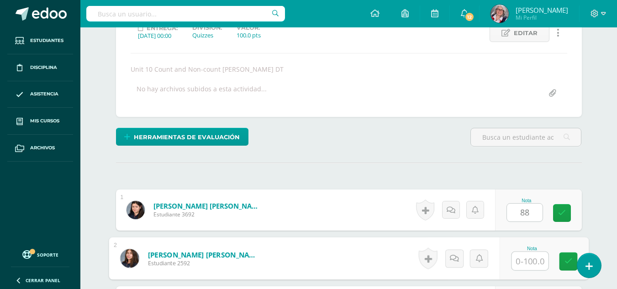
scroll to position [137, 0]
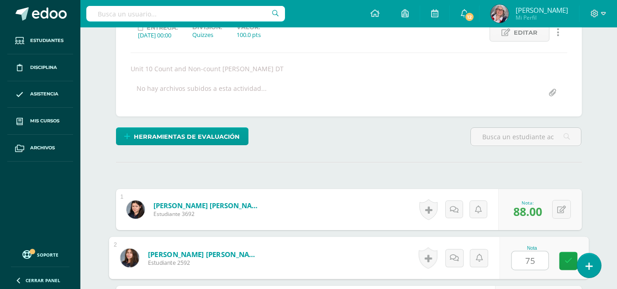
type input "75"
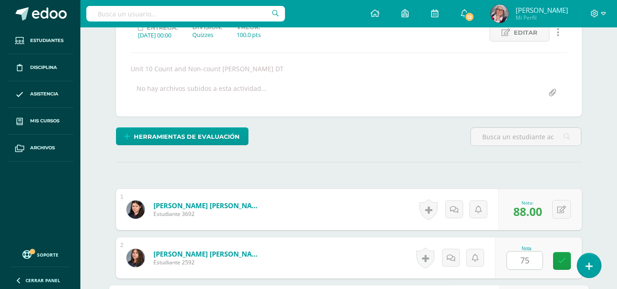
scroll to position [301, 0]
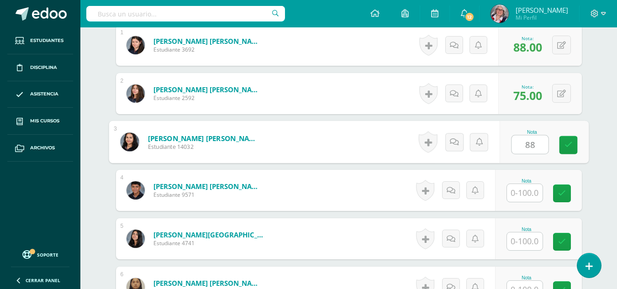
type input "88"
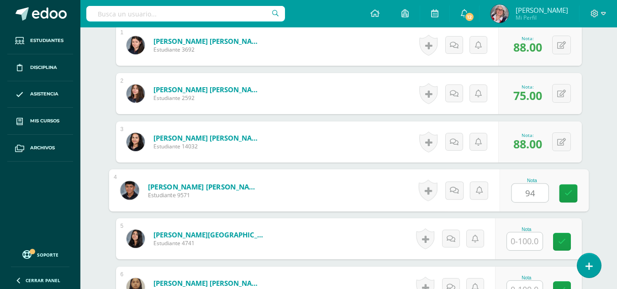
type input "94"
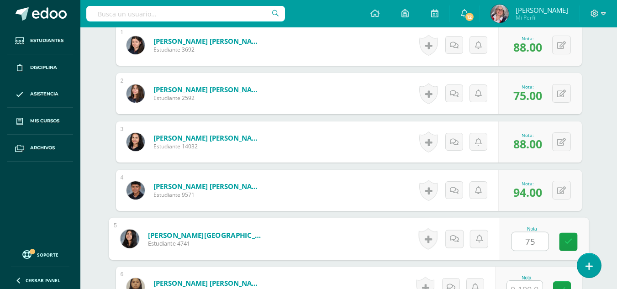
type input "75"
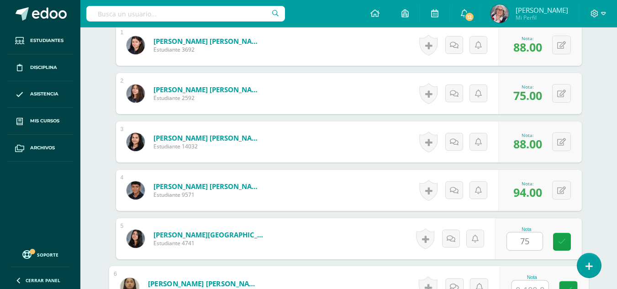
scroll to position [311, 0]
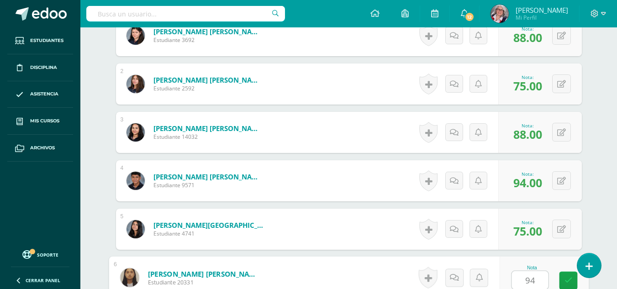
type input "94"
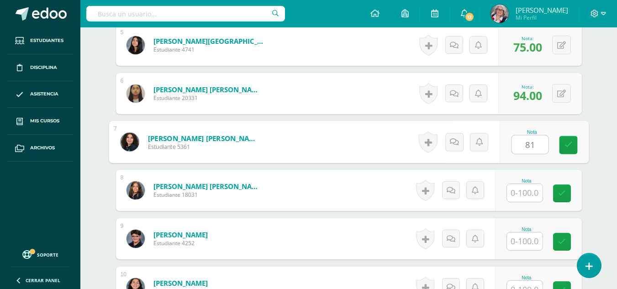
type input "81"
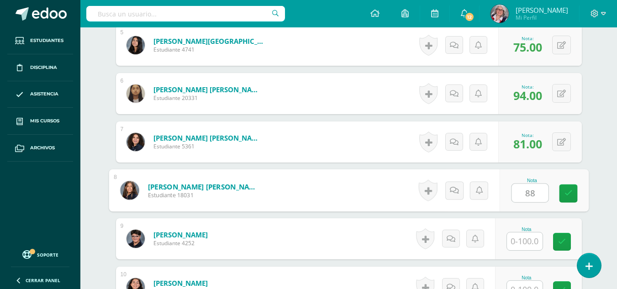
type input "88"
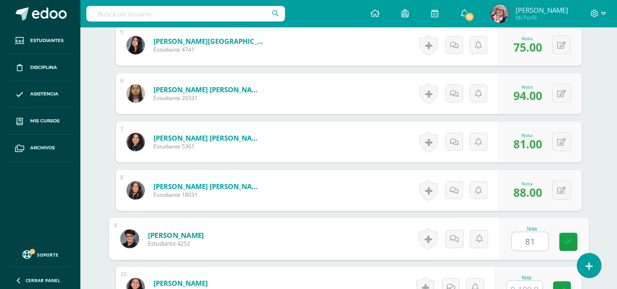
type input "81"
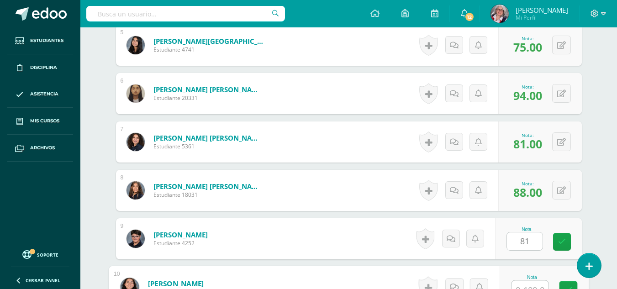
scroll to position [504, 0]
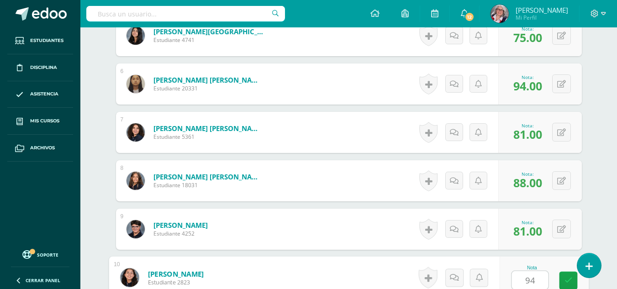
type input "94"
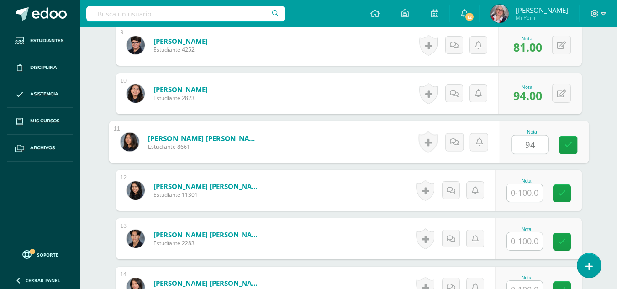
type input "94"
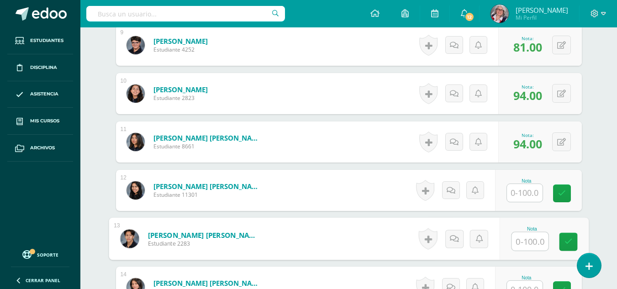
click at [530, 237] on input "text" at bounding box center [529, 241] width 37 height 18
type input "63"
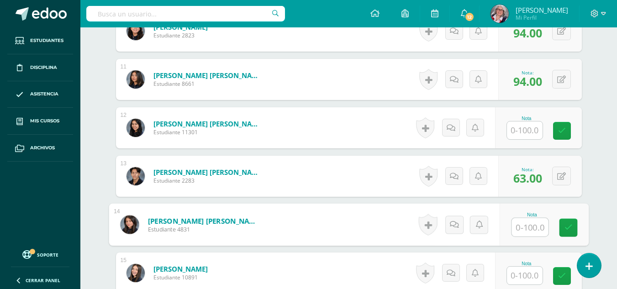
scroll to position [751, 0]
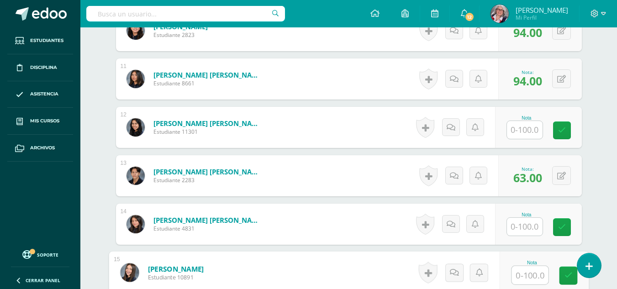
click at [531, 276] on input "text" at bounding box center [529, 275] width 37 height 18
type input "63"
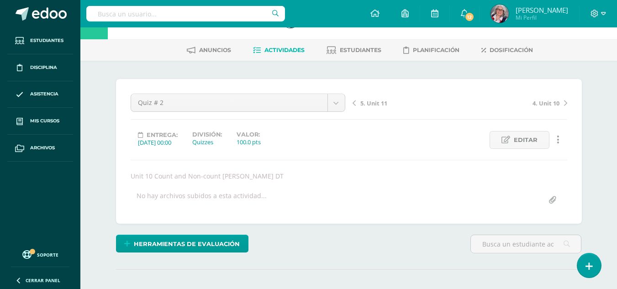
scroll to position [27, 0]
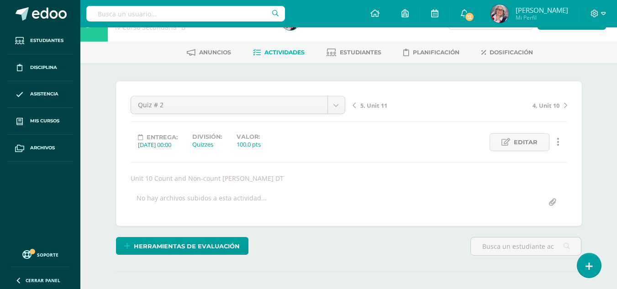
click at [374, 105] on span "5. Unit 11" at bounding box center [373, 105] width 27 height 8
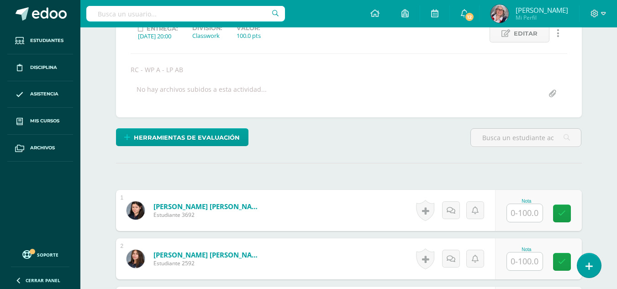
scroll to position [136, 0]
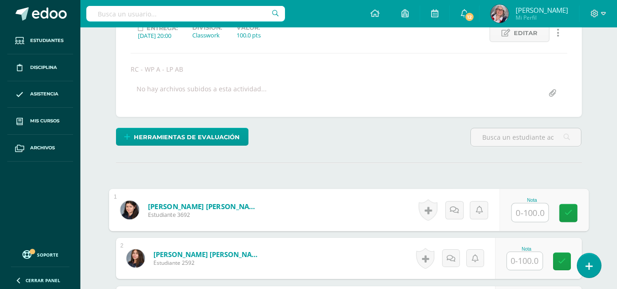
click at [527, 204] on input "text" at bounding box center [529, 213] width 37 height 18
type input "77"
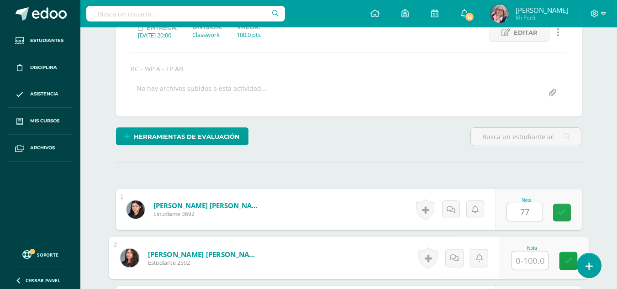
scroll to position [137, 0]
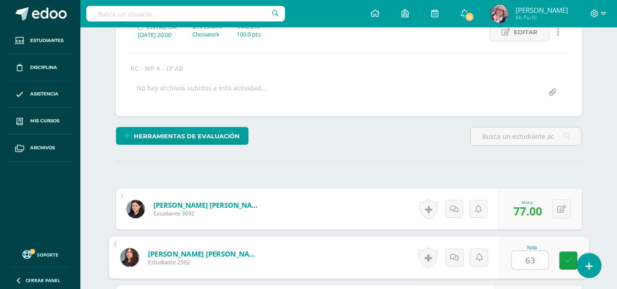
type input "63"
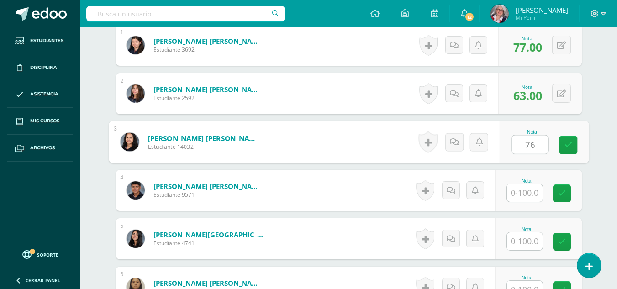
type input "76"
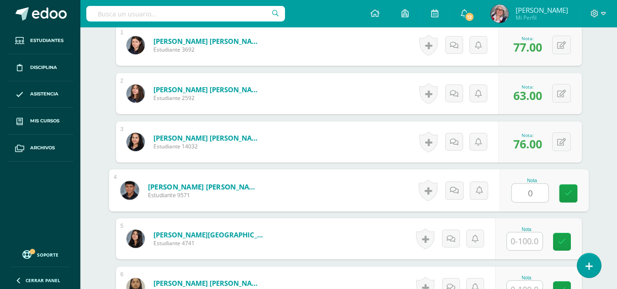
type input "0"
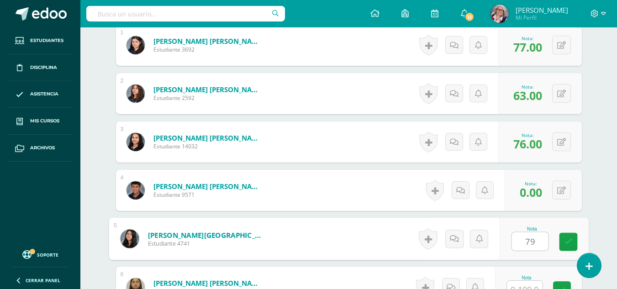
type input "79"
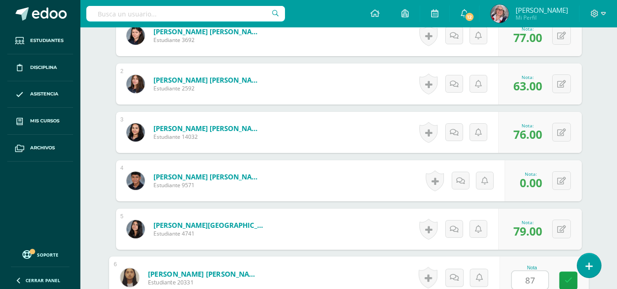
type input "87"
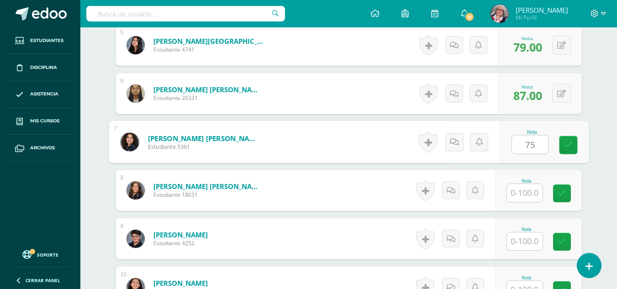
type input "75"
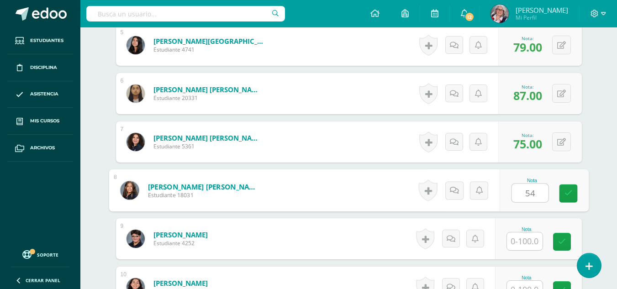
type input "54"
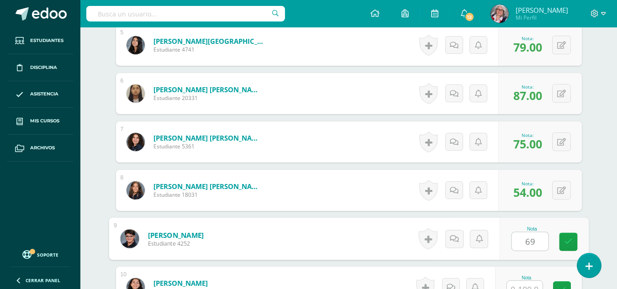
type input "69"
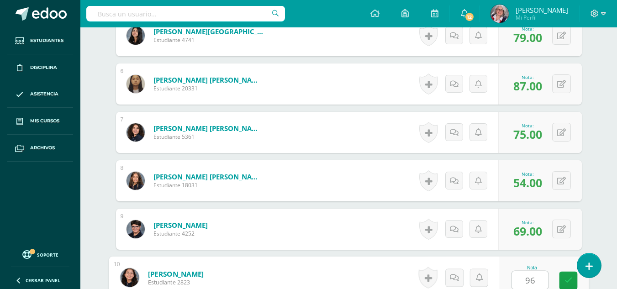
type input "96"
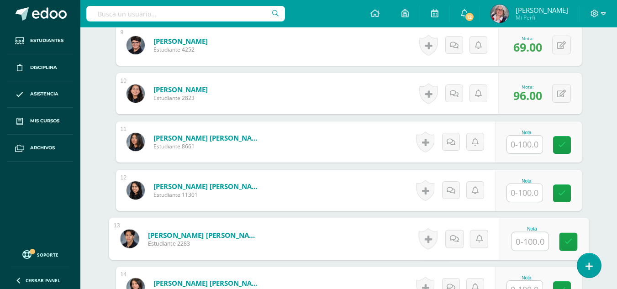
click at [528, 241] on input "text" at bounding box center [529, 241] width 37 height 18
type input "78"
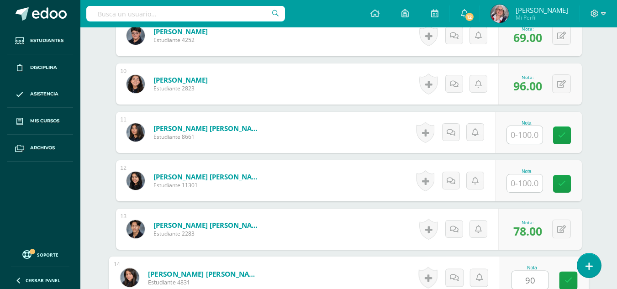
type input "90"
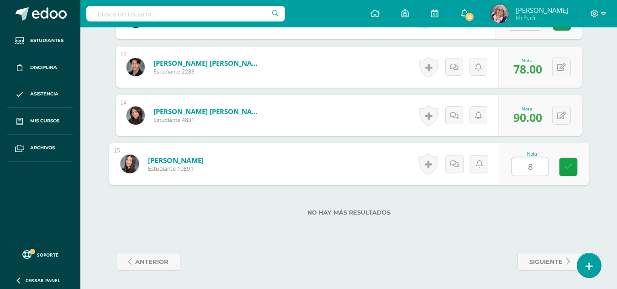
type input "87"
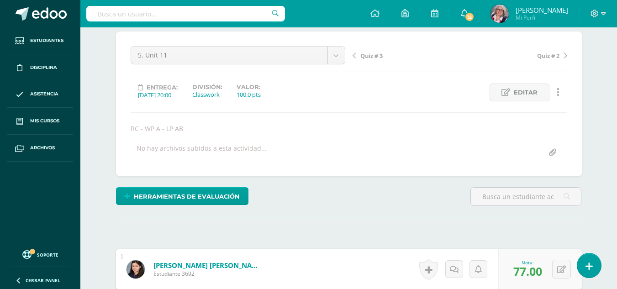
scroll to position [63, 0]
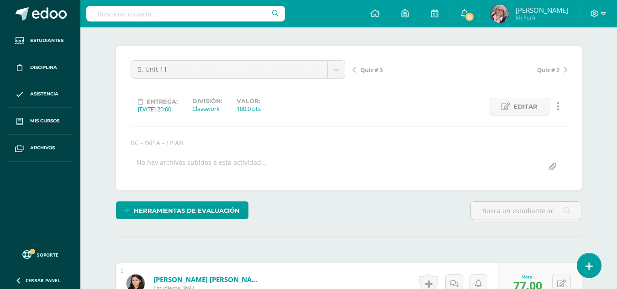
click at [368, 68] on span "Quiz # 3" at bounding box center [371, 70] width 22 height 8
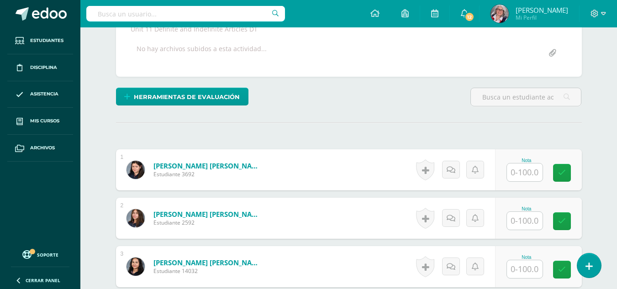
scroll to position [177, 0]
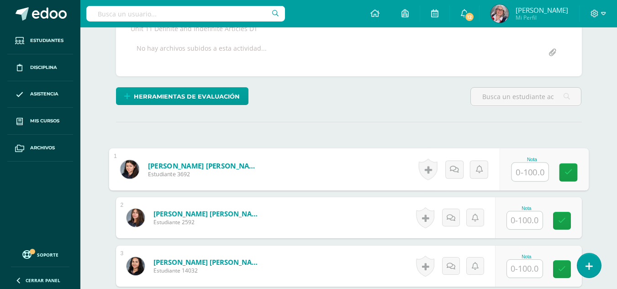
click at [538, 170] on input "text" at bounding box center [529, 172] width 37 height 18
type input "65"
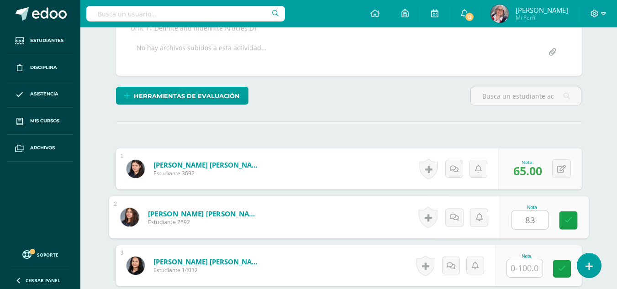
type input "83"
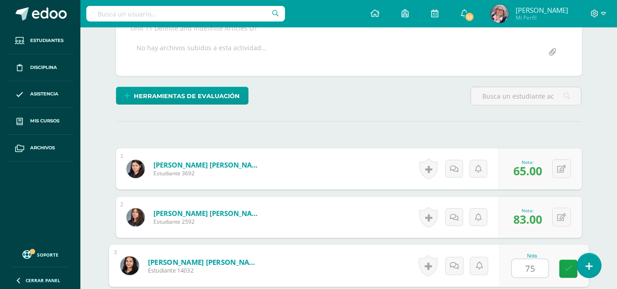
type input "75"
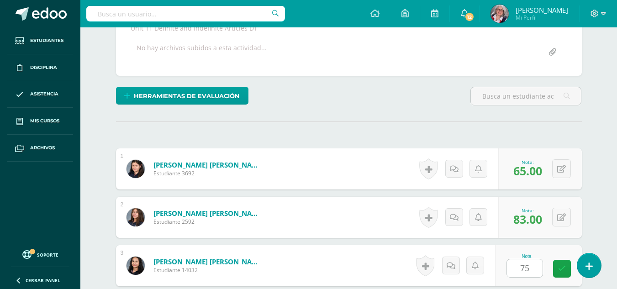
scroll to position [350, 0]
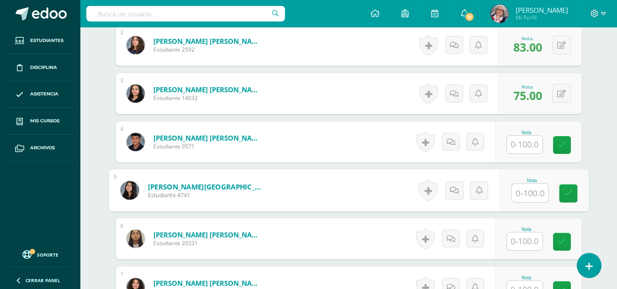
click at [530, 200] on input "text" at bounding box center [529, 193] width 37 height 18
type input "70"
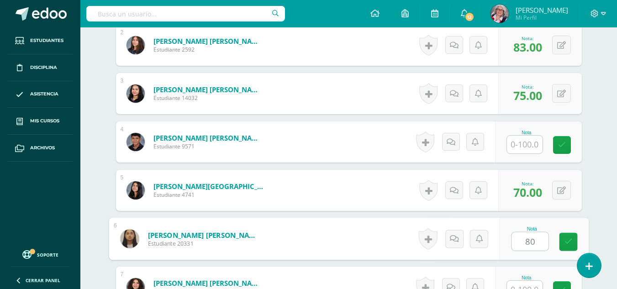
type input "80"
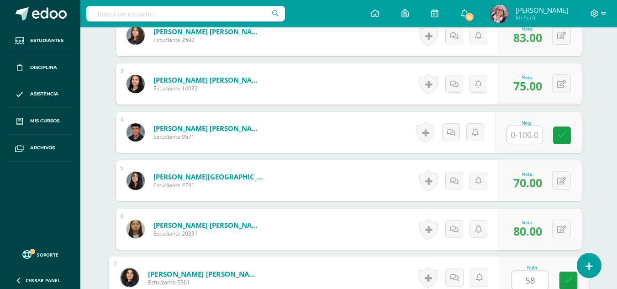
type input "58"
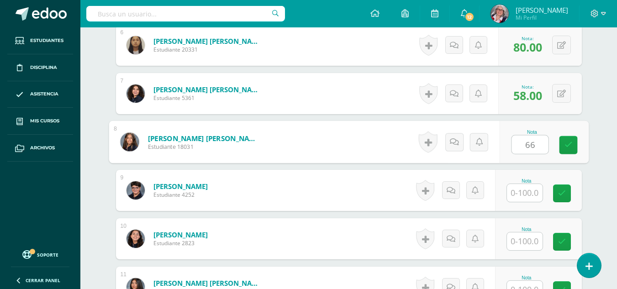
type input "66"
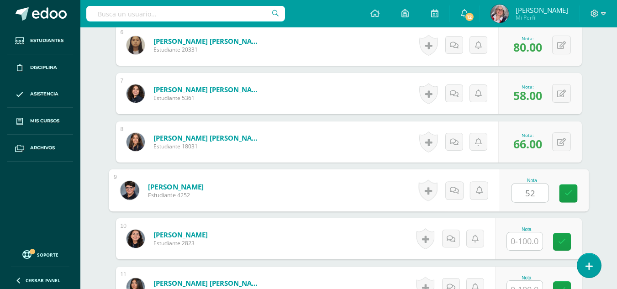
type input "52"
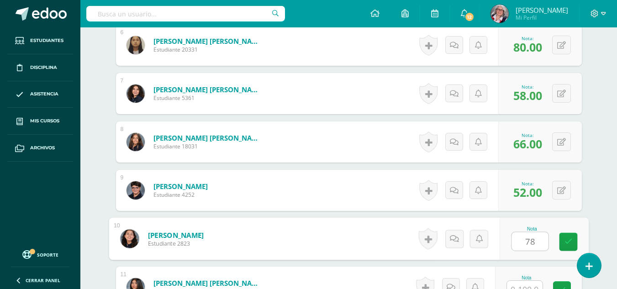
type input "78"
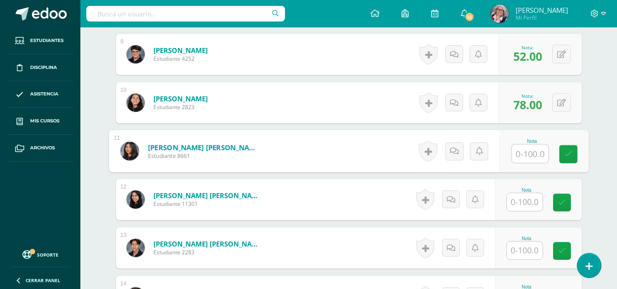
scroll to position [680, 0]
click at [530, 199] on input "text" at bounding box center [525, 202] width 36 height 18
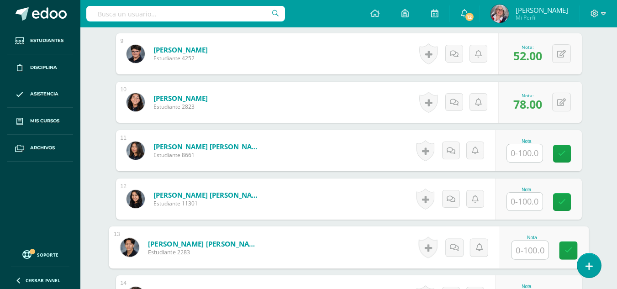
click at [537, 248] on input "text" at bounding box center [529, 250] width 37 height 18
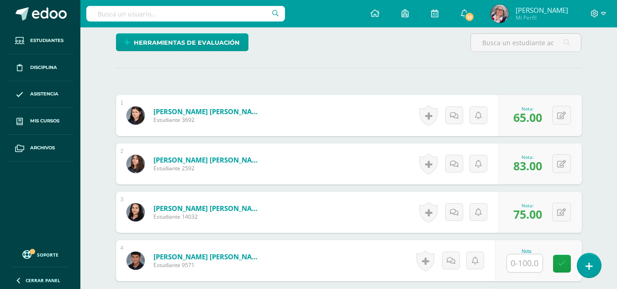
scroll to position [231, 0]
click at [561, 118] on button at bounding box center [561, 115] width 19 height 19
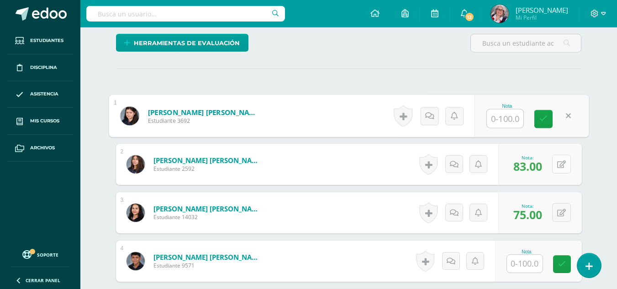
click at [562, 168] on button at bounding box center [561, 164] width 19 height 19
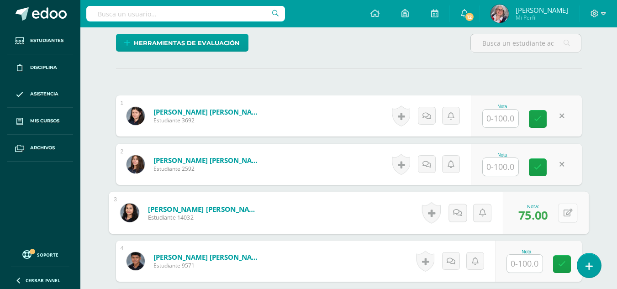
click at [562, 212] on button at bounding box center [567, 212] width 19 height 19
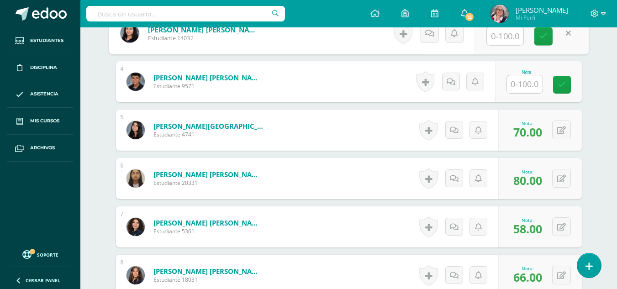
scroll to position [436, 0]
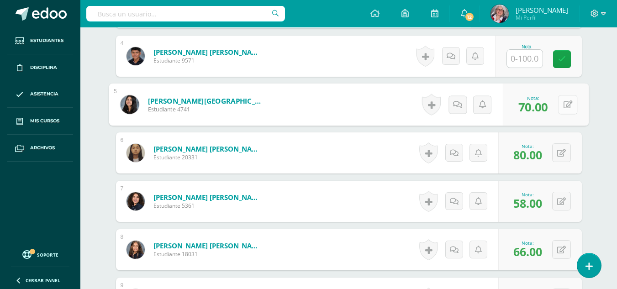
click at [558, 103] on button at bounding box center [567, 104] width 19 height 19
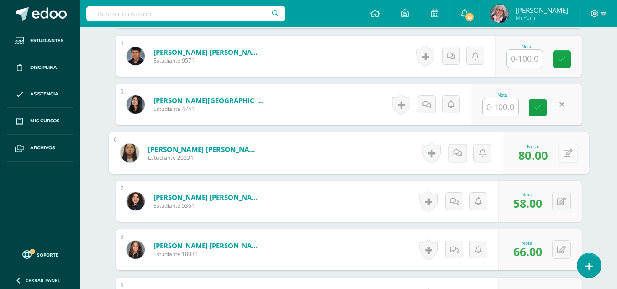
click at [561, 150] on button at bounding box center [567, 152] width 19 height 19
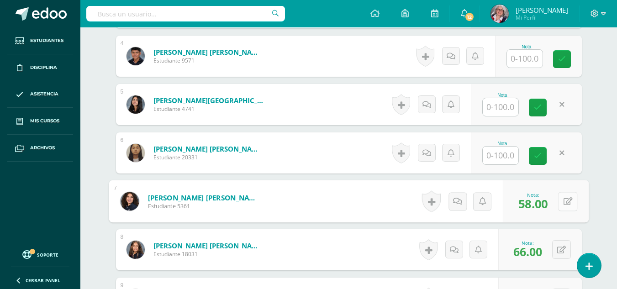
click at [561, 198] on button at bounding box center [567, 201] width 19 height 19
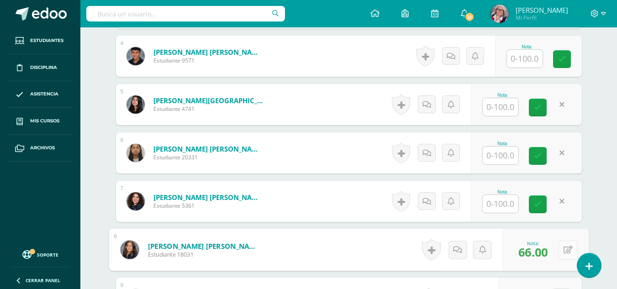
click at [561, 243] on button at bounding box center [567, 249] width 19 height 19
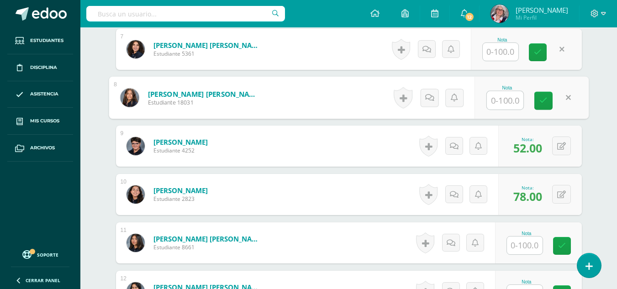
scroll to position [590, 0]
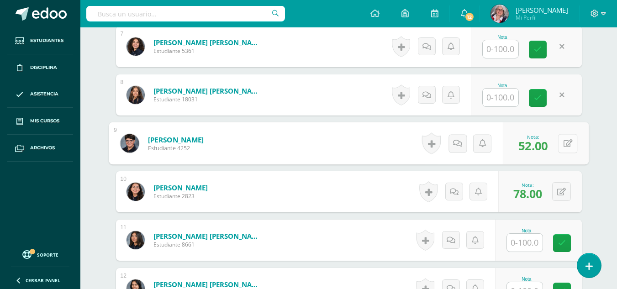
click at [562, 140] on button at bounding box center [567, 143] width 19 height 19
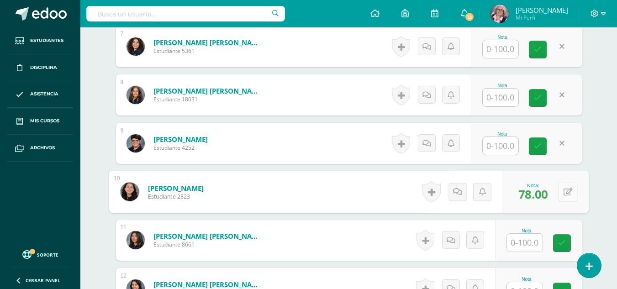
click at [562, 191] on button at bounding box center [567, 191] width 19 height 19
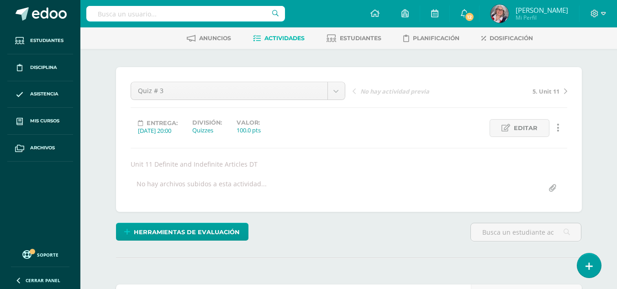
scroll to position [0, 0]
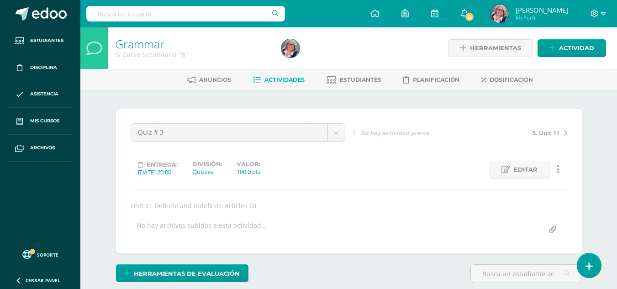
click at [278, 76] on span "Actividades" at bounding box center [284, 79] width 40 height 7
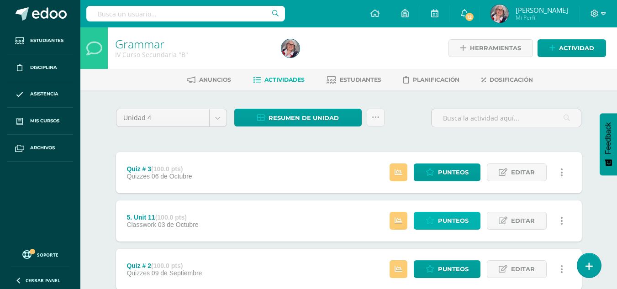
click at [456, 220] on span "Punteos" at bounding box center [453, 220] width 31 height 17
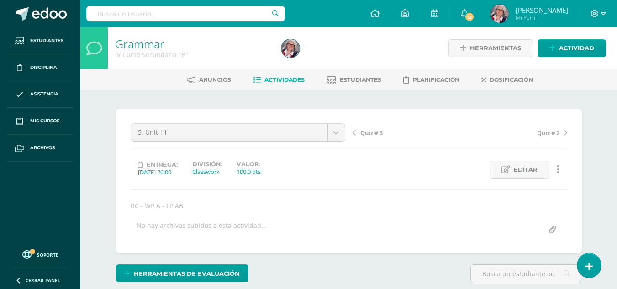
click at [456, 220] on div "5. Unit 11 Quiz # 3 5. Unit 11 Quiz # 2 4. Unit 10 3. Unit 10 Quiz # 1 2. UNIT …" at bounding box center [349, 180] width 436 height 115
click at [367, 131] on span "Quiz # 3" at bounding box center [371, 133] width 22 height 8
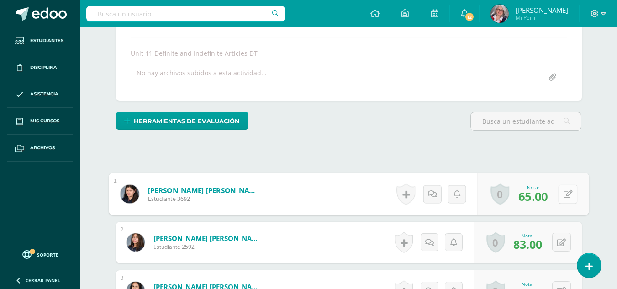
scroll to position [153, 0]
click at [560, 194] on button at bounding box center [567, 193] width 19 height 19
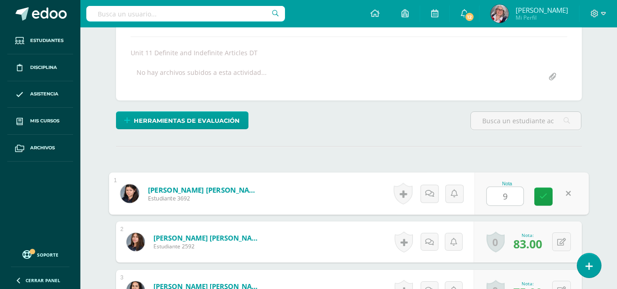
type input "96"
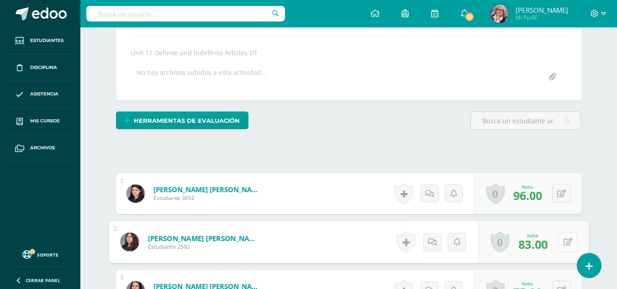
click at [557, 247] on div "0 Logros Logros obtenidos Aún no hay logros agregados Nota: 83.00" at bounding box center [532, 242] width 111 height 42
click at [566, 242] on icon at bounding box center [567, 242] width 9 height 8
type input "61"
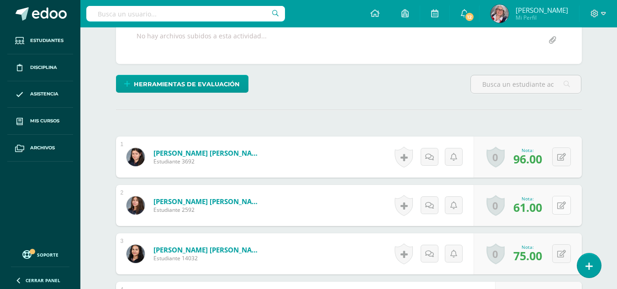
scroll to position [190, 0]
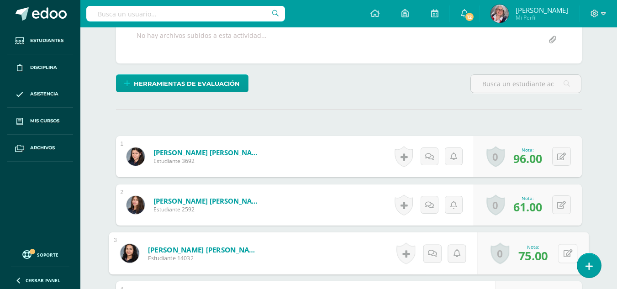
click at [561, 254] on button at bounding box center [567, 253] width 19 height 19
type input "96"
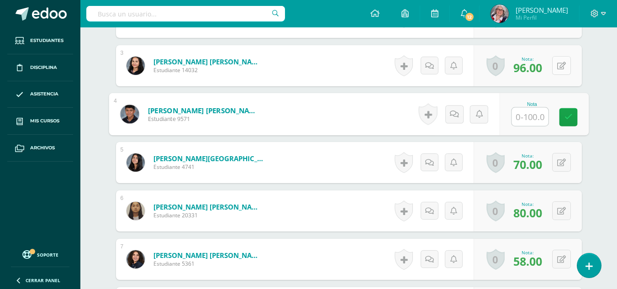
scroll to position [378, 0]
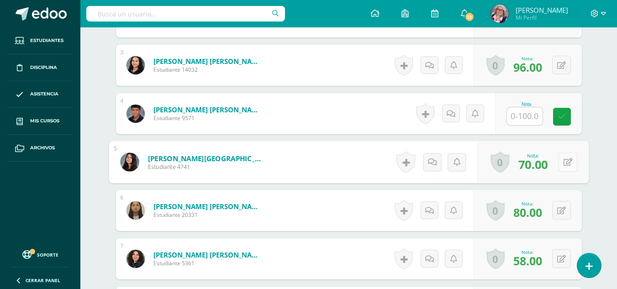
click at [564, 162] on icon at bounding box center [567, 162] width 9 height 8
type input "83"
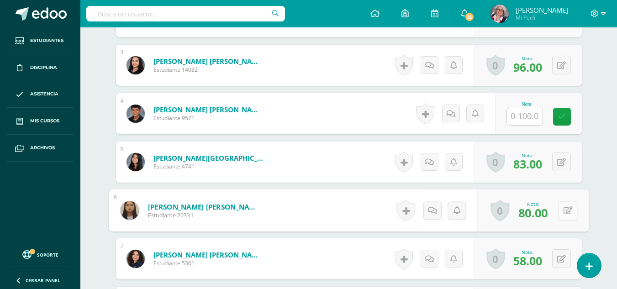
click at [564, 215] on button at bounding box center [567, 210] width 19 height 19
type input "79"
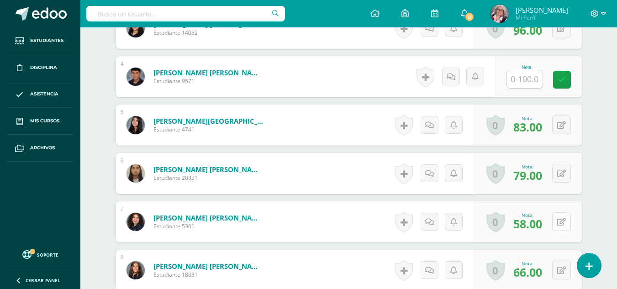
scroll to position [415, 0]
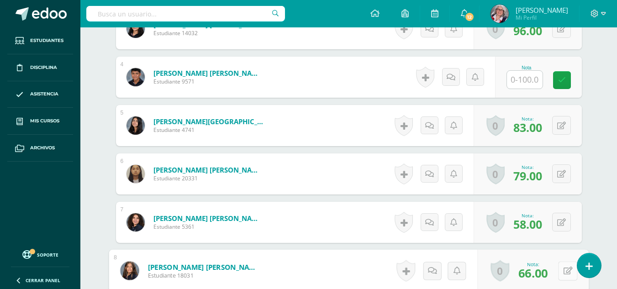
click at [559, 274] on button at bounding box center [567, 270] width 19 height 19
type input "83"
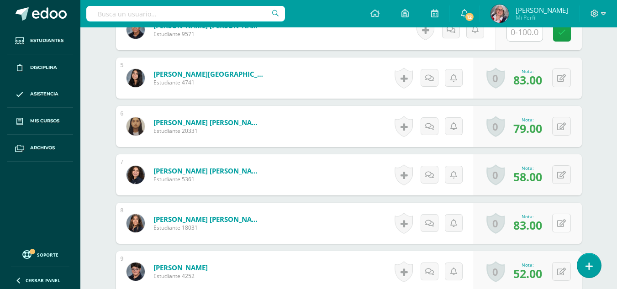
scroll to position [462, 0]
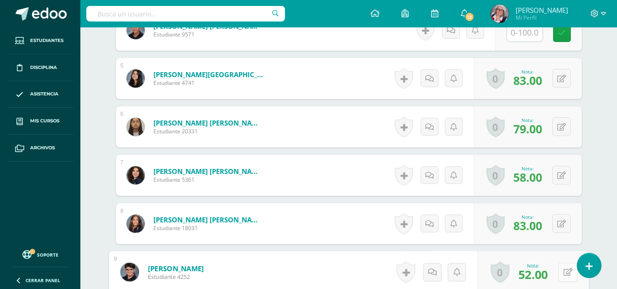
click at [559, 274] on button at bounding box center [567, 271] width 19 height 19
type input "92"
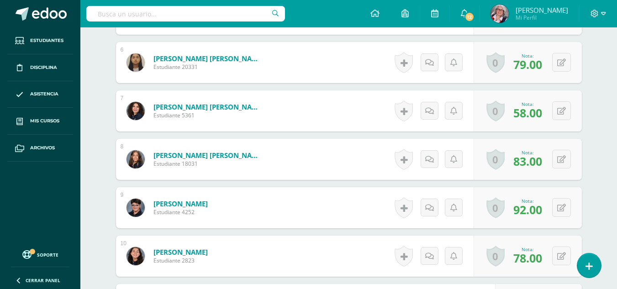
scroll to position [526, 0]
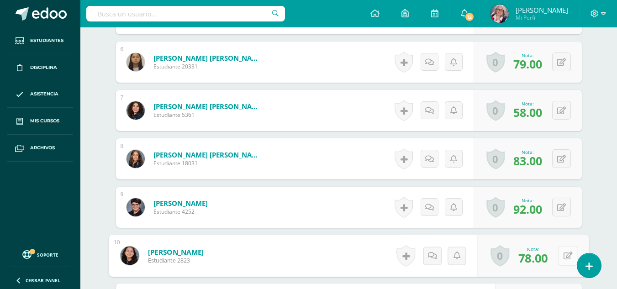
click at [561, 254] on button at bounding box center [567, 255] width 19 height 19
type input "100"
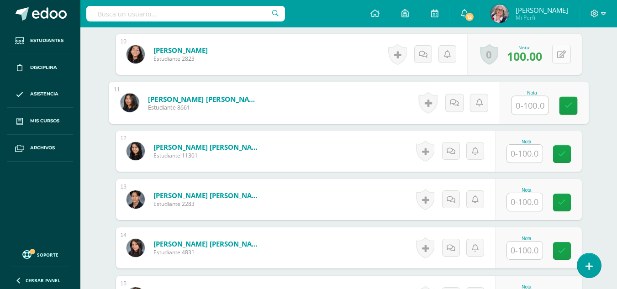
scroll to position [732, 0]
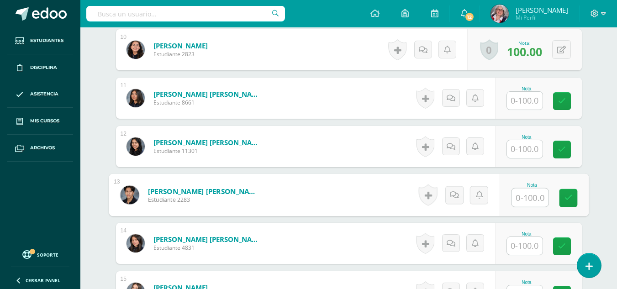
click at [534, 197] on input "text" at bounding box center [529, 198] width 37 height 18
type input "100"
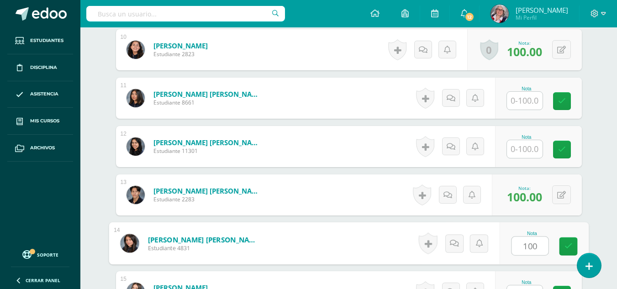
type input "100"
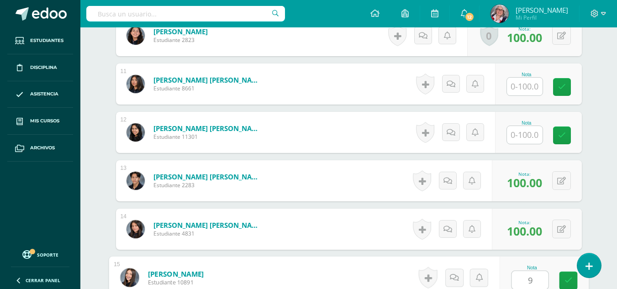
type input "92"
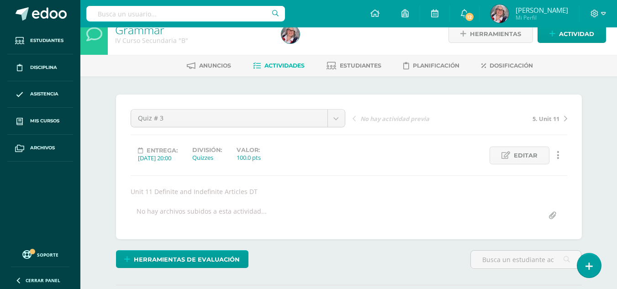
scroll to position [0, 0]
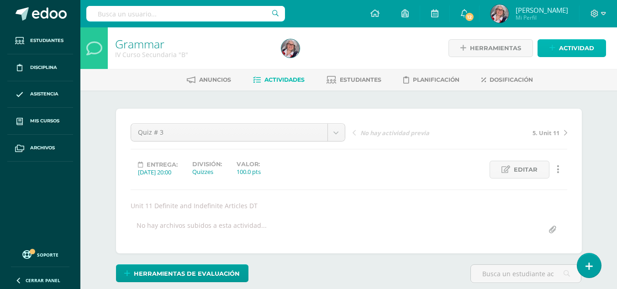
click at [569, 48] on span "Actividad" at bounding box center [576, 48] width 35 height 17
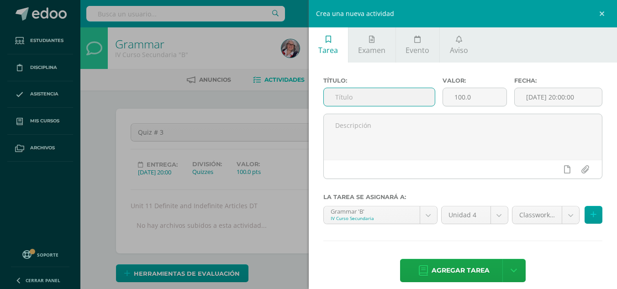
click at [378, 100] on input "text" at bounding box center [379, 97] width 111 height 18
type input "6. Unit 12"
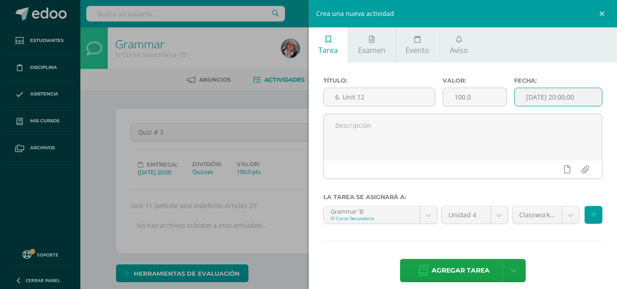
click at [538, 94] on input "[DATE] 20:00:00" at bounding box center [557, 97] width 87 height 18
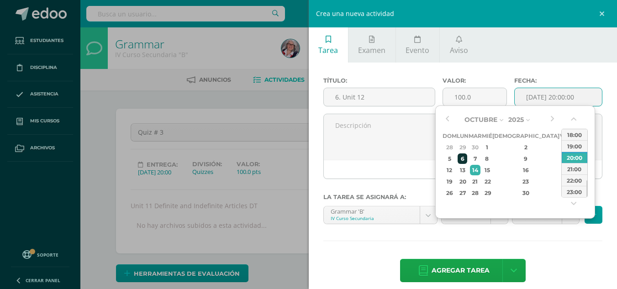
click at [467, 159] on div "6" at bounding box center [462, 158] width 10 height 10
type input "2025-10-06 20:00"
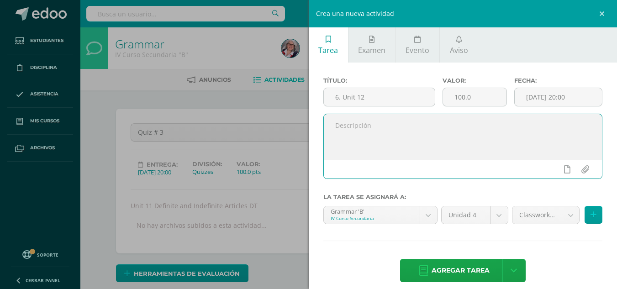
click at [390, 128] on textarea at bounding box center [463, 137] width 278 height 46
type textarea "Quantifiers FP ABC"
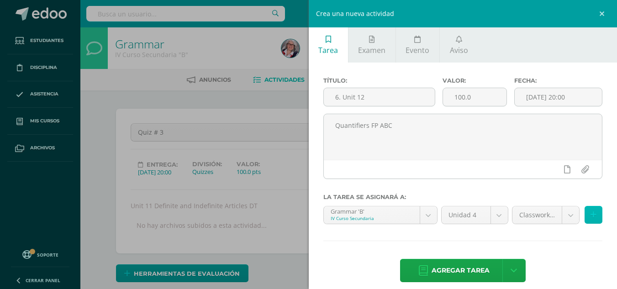
click at [590, 212] on button at bounding box center [593, 215] width 18 height 18
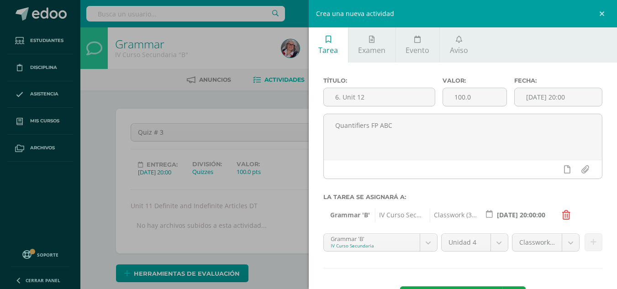
scroll to position [37, 0]
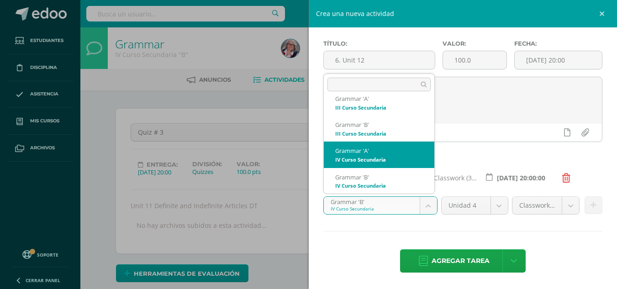
select select "208674"
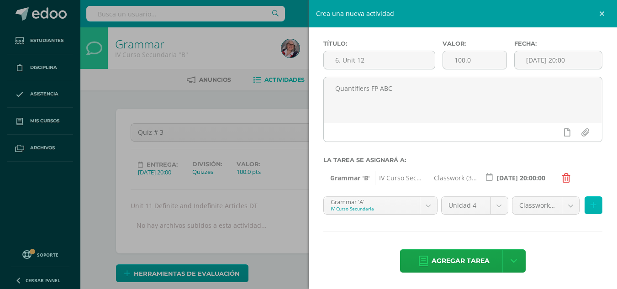
click at [590, 202] on icon at bounding box center [593, 205] width 6 height 8
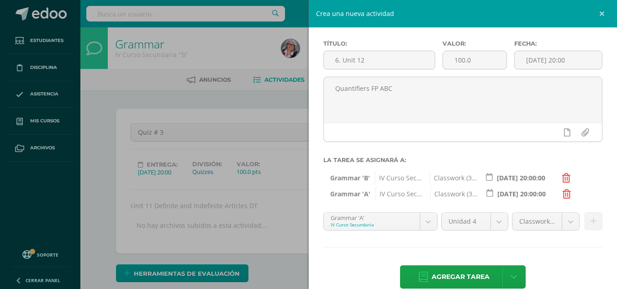
scroll to position [53, 0]
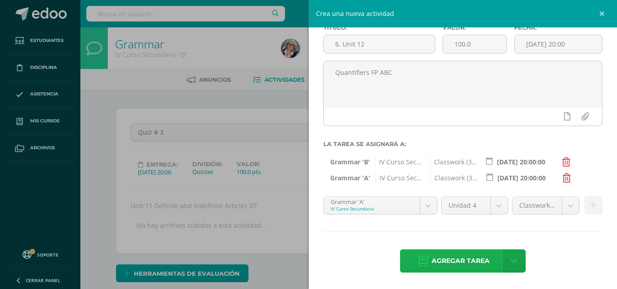
click at [476, 260] on span "Agregar tarea" at bounding box center [460, 261] width 58 height 22
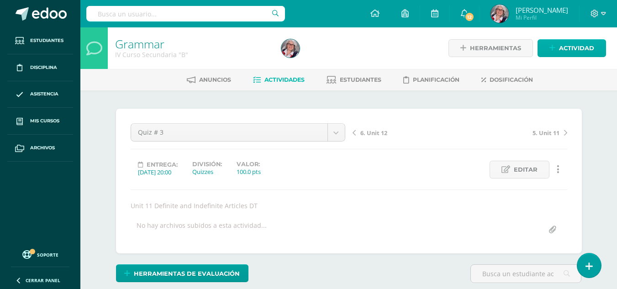
scroll to position [0, 0]
click at [567, 44] on span "Actividad" at bounding box center [576, 47] width 35 height 17
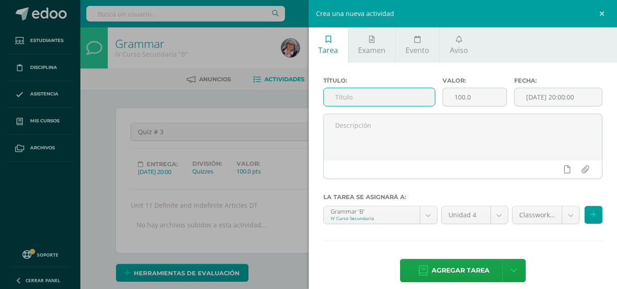
click at [403, 96] on input "text" at bounding box center [379, 97] width 111 height 18
type input "QUIZ # 4"
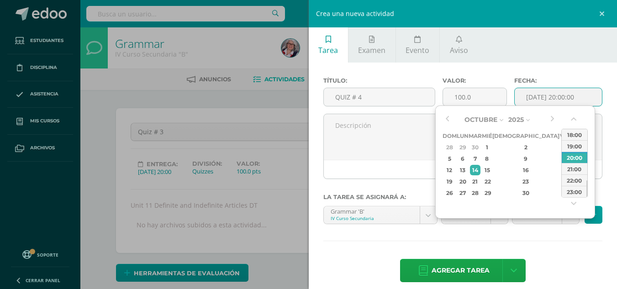
click at [542, 98] on input "[DATE] 20:00:00" at bounding box center [557, 97] width 87 height 18
click at [480, 157] on div "7" at bounding box center [475, 158] width 10 height 10
type input "[DATE] 20:00"
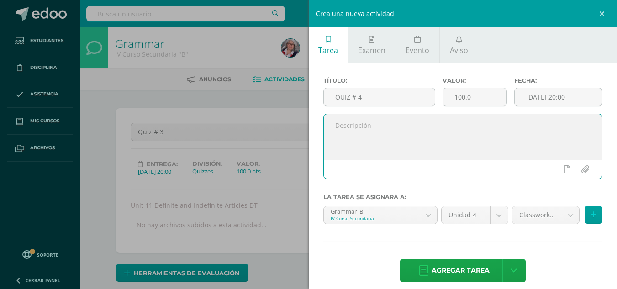
click at [396, 139] on textarea at bounding box center [463, 137] width 278 height 46
type textarea "UNIT 10 Quantifiers FP D"
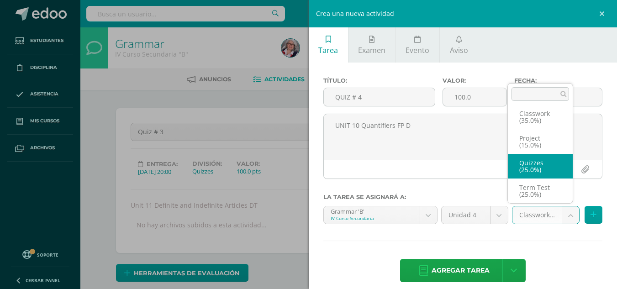
select select "236557"
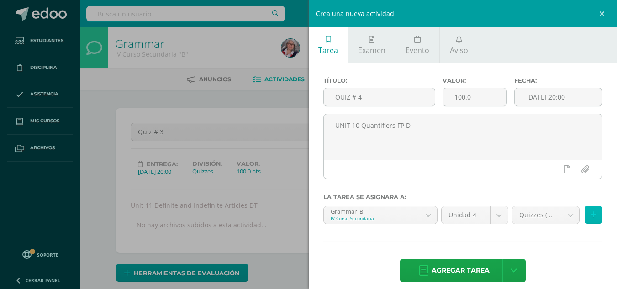
click at [589, 213] on button at bounding box center [593, 215] width 18 height 18
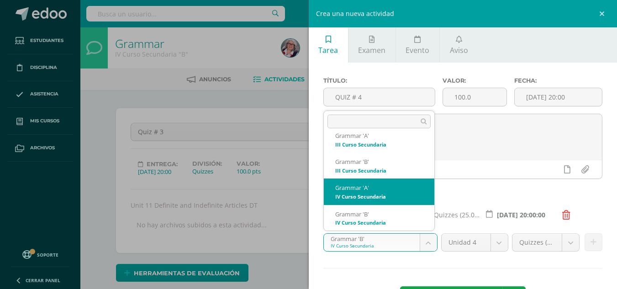
select select "208674"
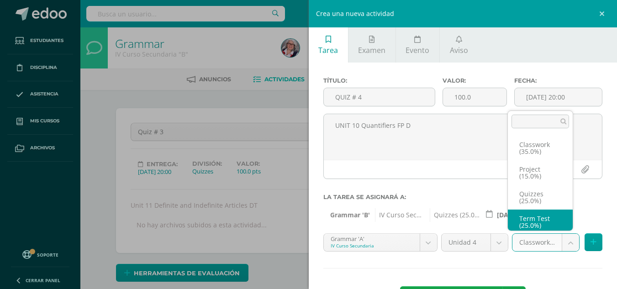
scroll to position [4, 0]
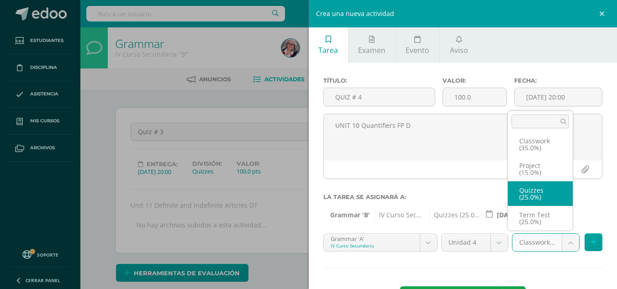
select select "236553"
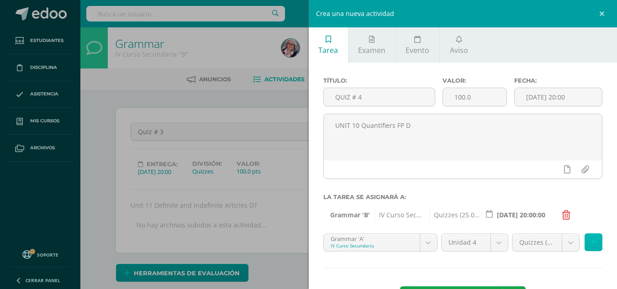
click at [590, 240] on icon at bounding box center [593, 242] width 6 height 8
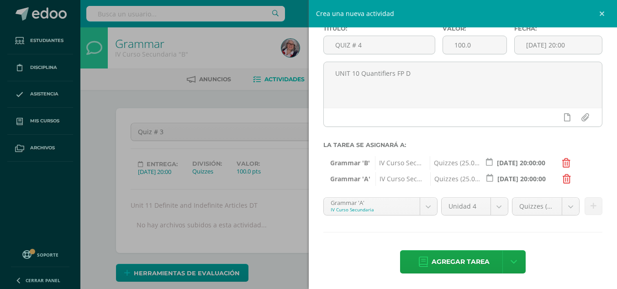
scroll to position [52, 0]
click at [456, 258] on span "Agregar tarea" at bounding box center [460, 262] width 58 height 22
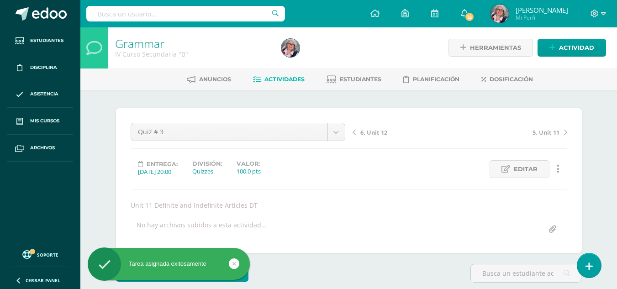
scroll to position [1, 0]
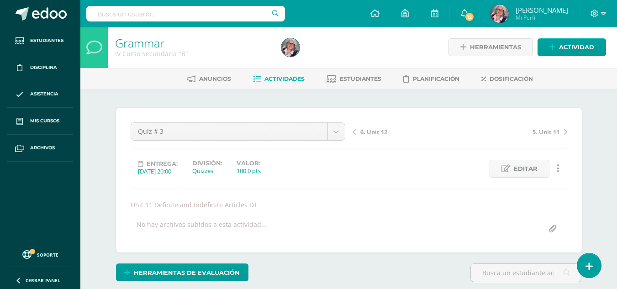
click at [378, 133] on span "6. Unit 12" at bounding box center [373, 132] width 27 height 8
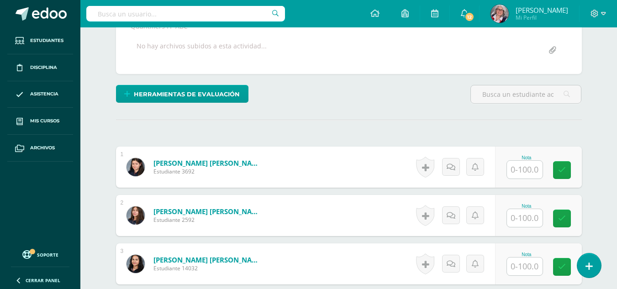
scroll to position [180, 0]
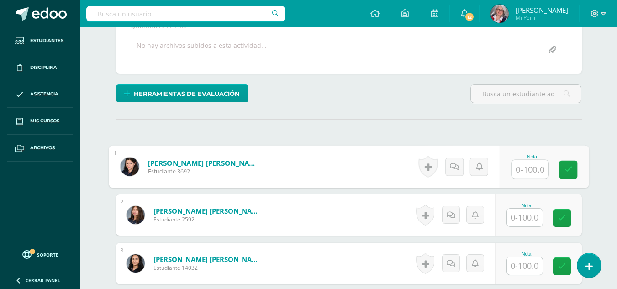
click at [526, 169] on input "text" at bounding box center [529, 169] width 37 height 18
type input "65"
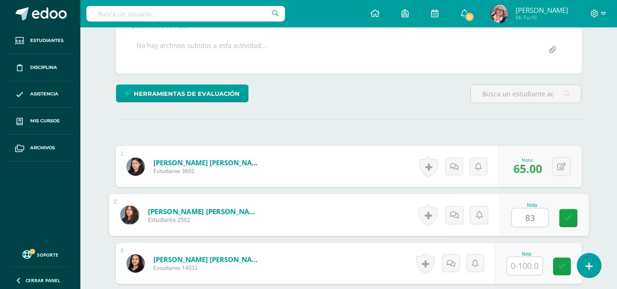
type input "83"
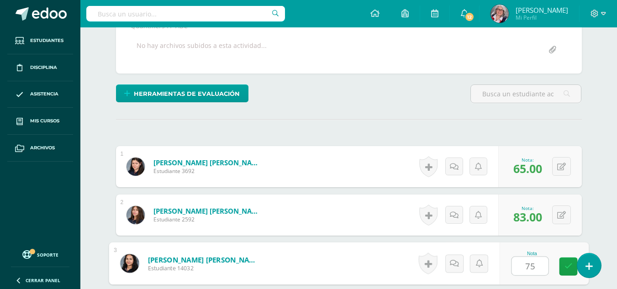
type input "75"
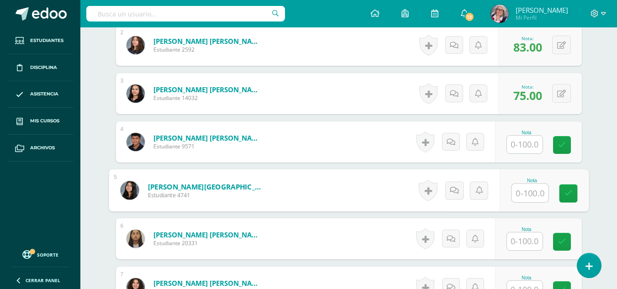
click at [527, 194] on input "text" at bounding box center [529, 193] width 37 height 18
type input "70"
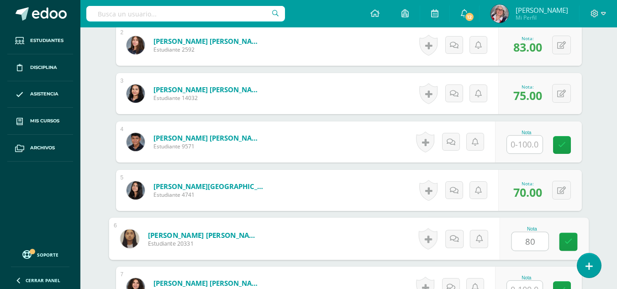
type input "80"
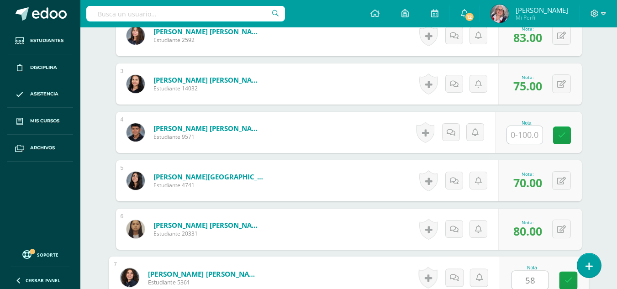
type input "58"
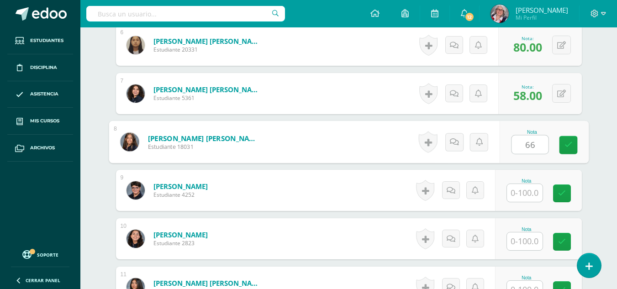
type input "66"
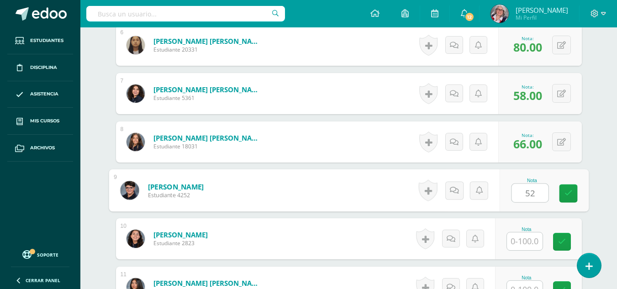
type input "52"
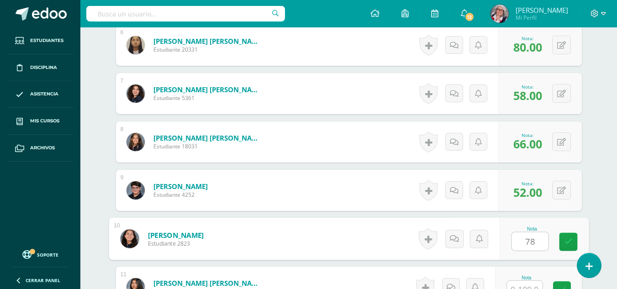
type input "78"
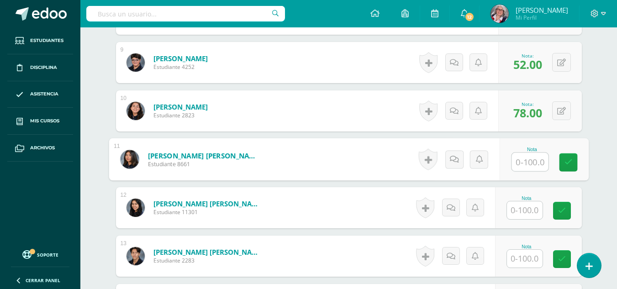
scroll to position [672, 0]
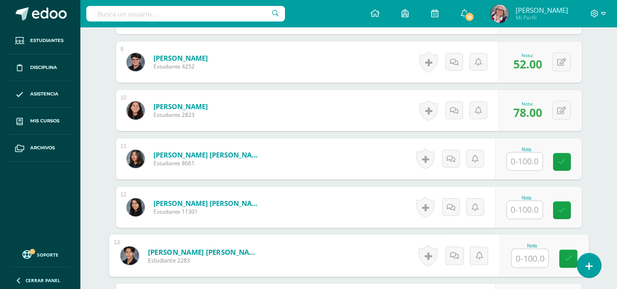
click at [533, 258] on input "text" at bounding box center [529, 258] width 37 height 18
type input "64"
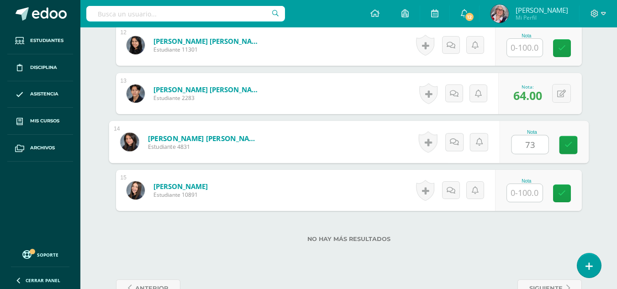
type input "73"
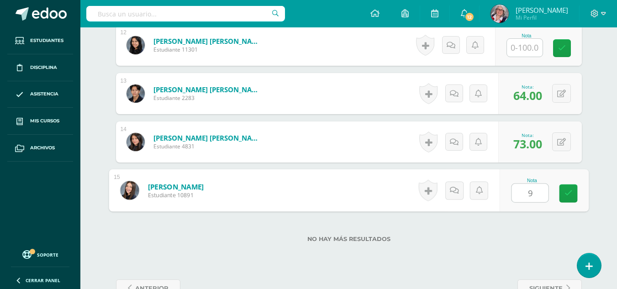
type input "92"
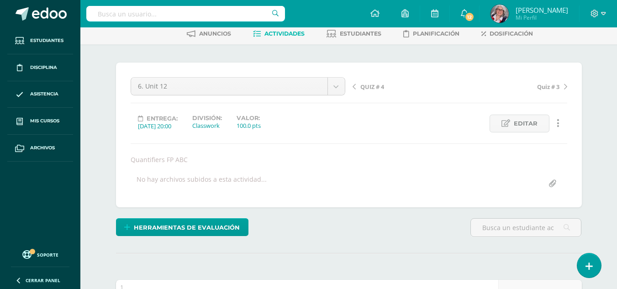
scroll to position [0, 0]
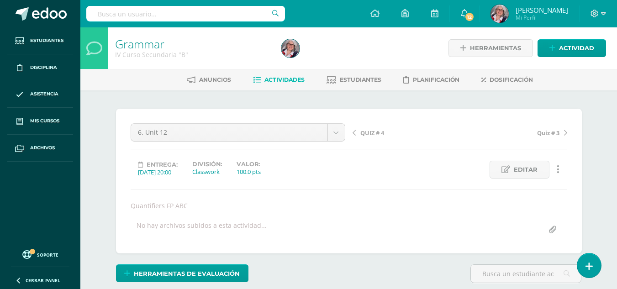
click at [371, 134] on span "QUIZ # 4" at bounding box center [372, 133] width 24 height 8
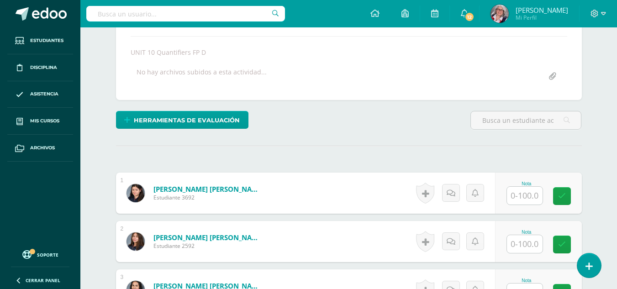
scroll to position [157, 0]
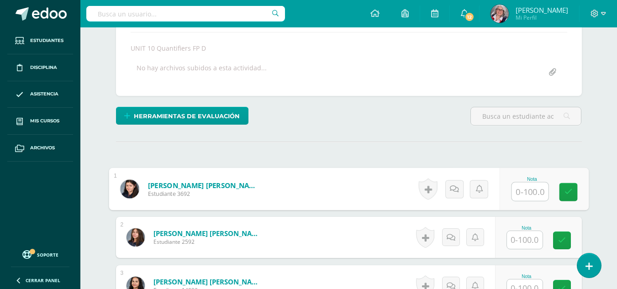
click at [524, 193] on input "text" at bounding box center [529, 192] width 37 height 18
